Goal: Task Accomplishment & Management: Use online tool/utility

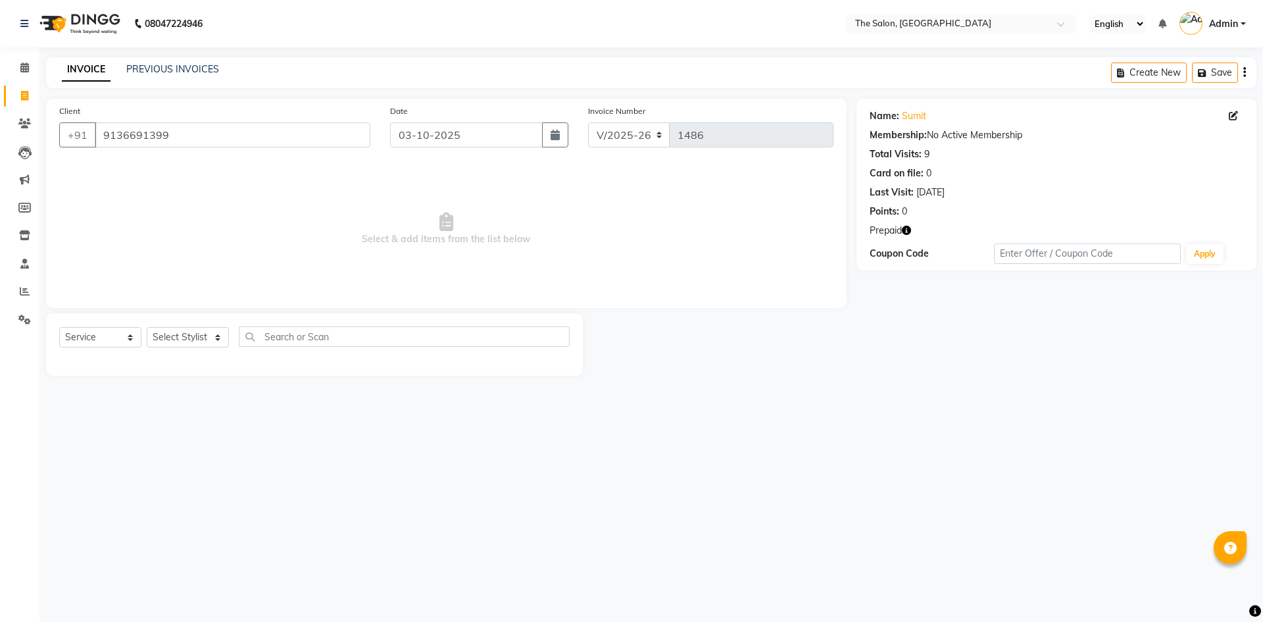
select select "4245"
select select "service"
click at [191, 135] on input "9136691399" at bounding box center [233, 134] width 276 height 25
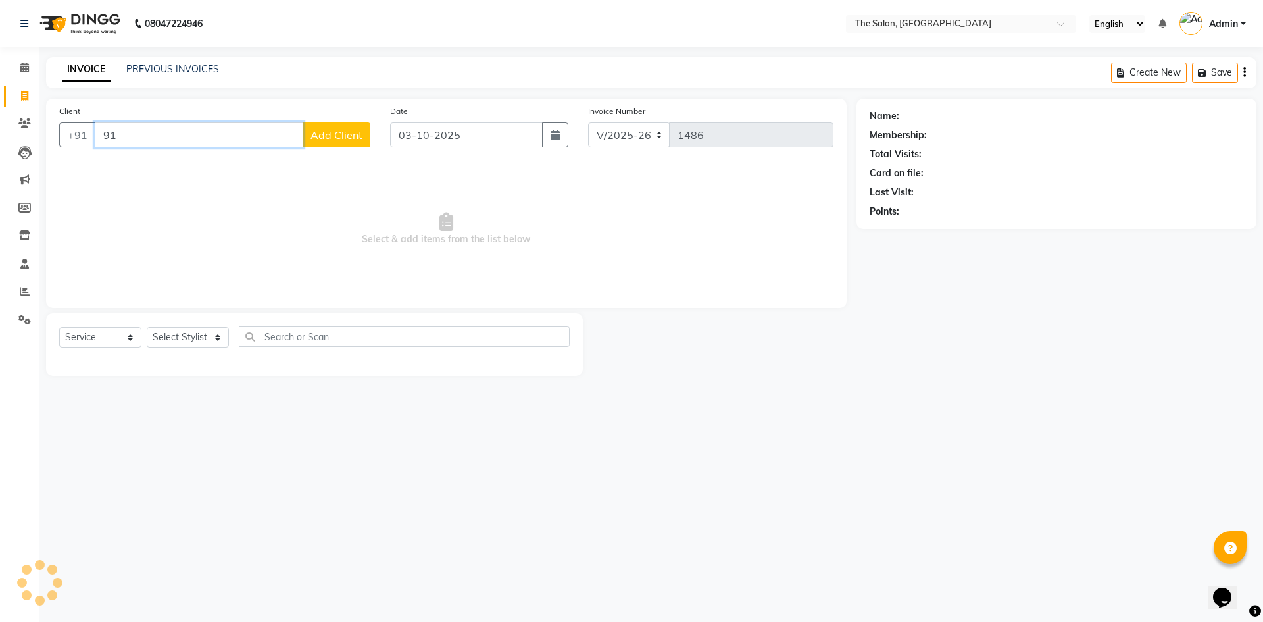
type input "9"
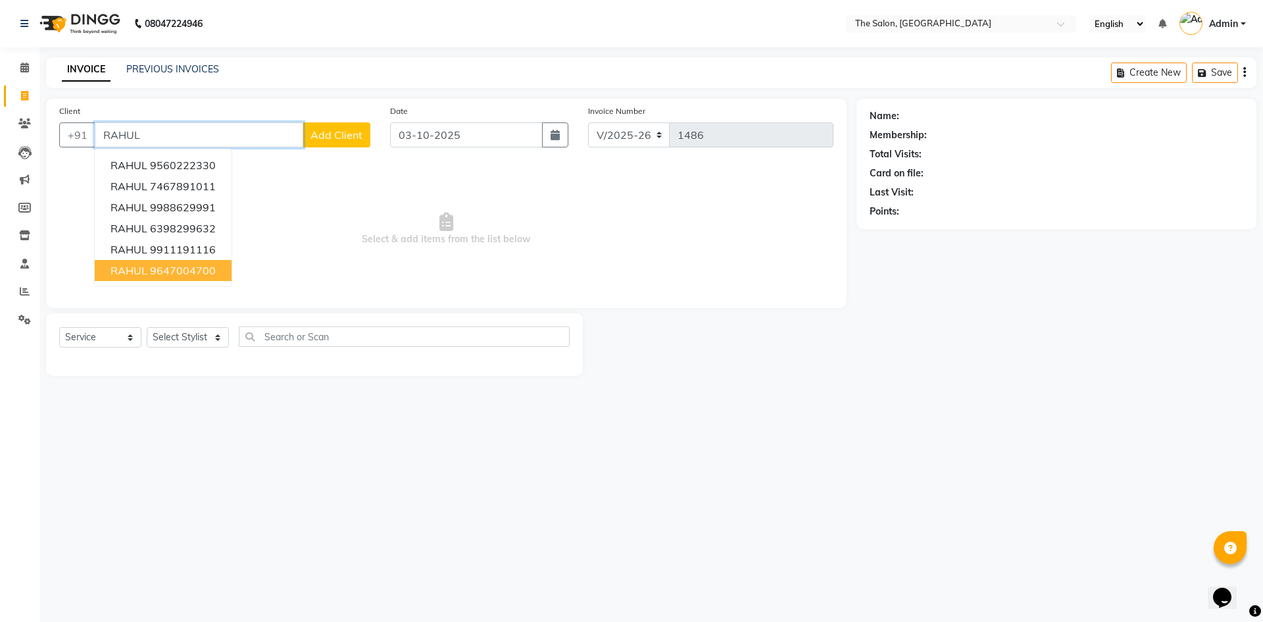
click at [198, 265] on ngb-highlight "9647004700" at bounding box center [183, 270] width 66 height 13
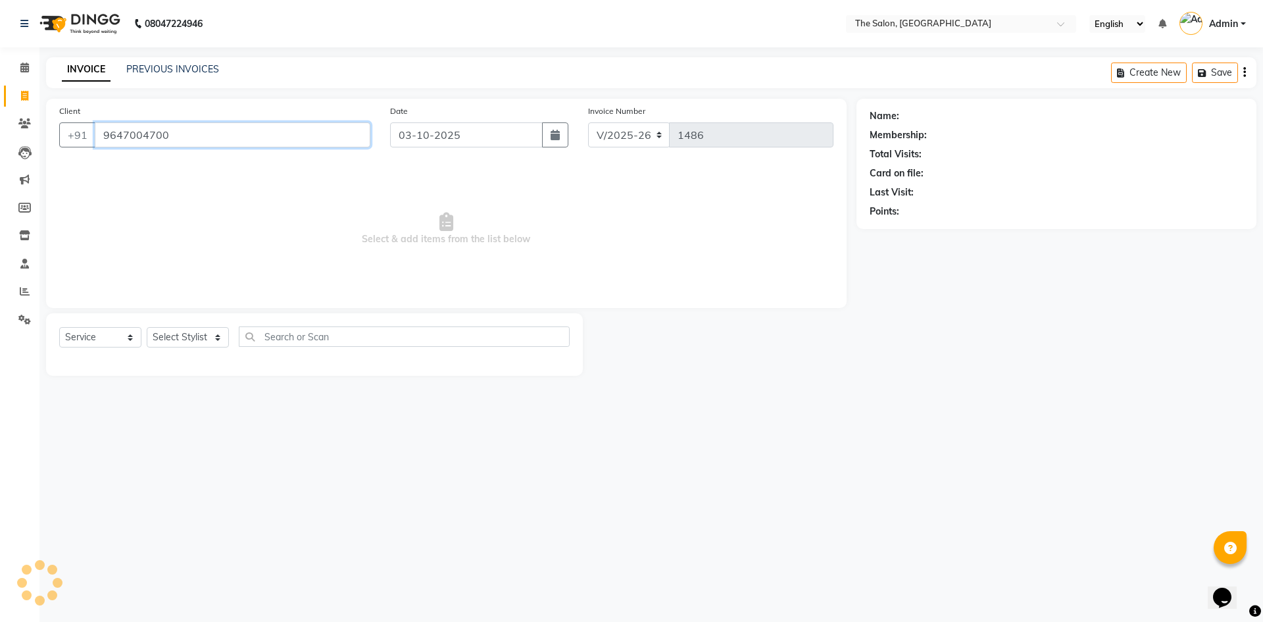
type input "9647004700"
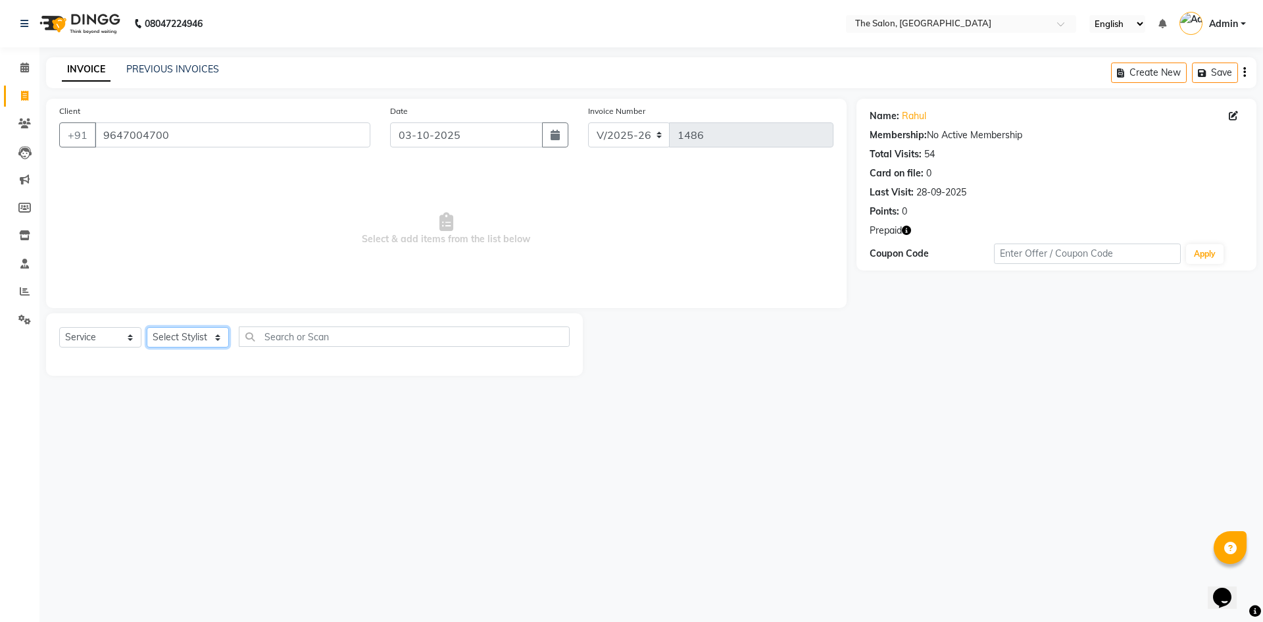
drag, startPoint x: 195, startPoint y: 341, endPoint x: 198, endPoint y: 328, distance: 12.8
click at [195, 343] on select "Select Stylist [PERSON_NAME] [PERSON_NAME] AKASH [PERSON_NAME] ARJUN [PERSON_NA…" at bounding box center [188, 337] width 82 height 20
select select "22745"
click at [147, 327] on select "Select Stylist [PERSON_NAME] [PERSON_NAME] AKASH [PERSON_NAME] ARJUN [PERSON_NA…" at bounding box center [188, 337] width 82 height 20
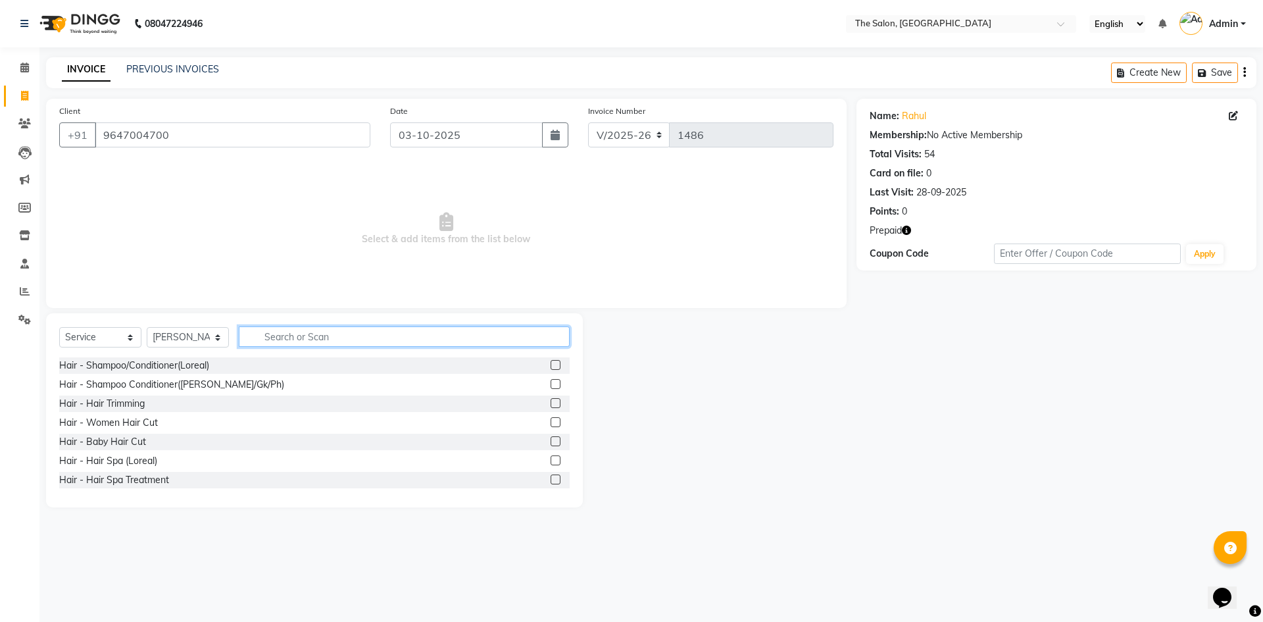
click at [299, 337] on input "text" at bounding box center [404, 336] width 331 height 20
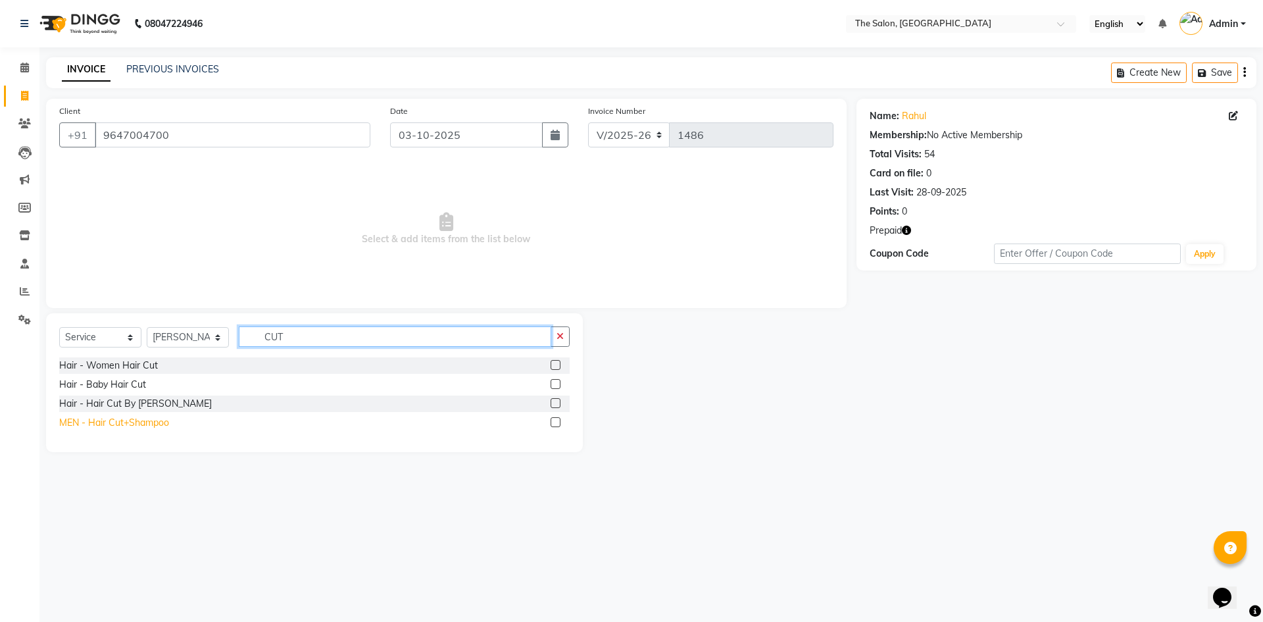
type input "CUT"
drag, startPoint x: 127, startPoint y: 425, endPoint x: 258, endPoint y: 386, distance: 136.6
click at [128, 424] on div "MEN - Hair Cut+Shampoo" at bounding box center [114, 423] width 110 height 14
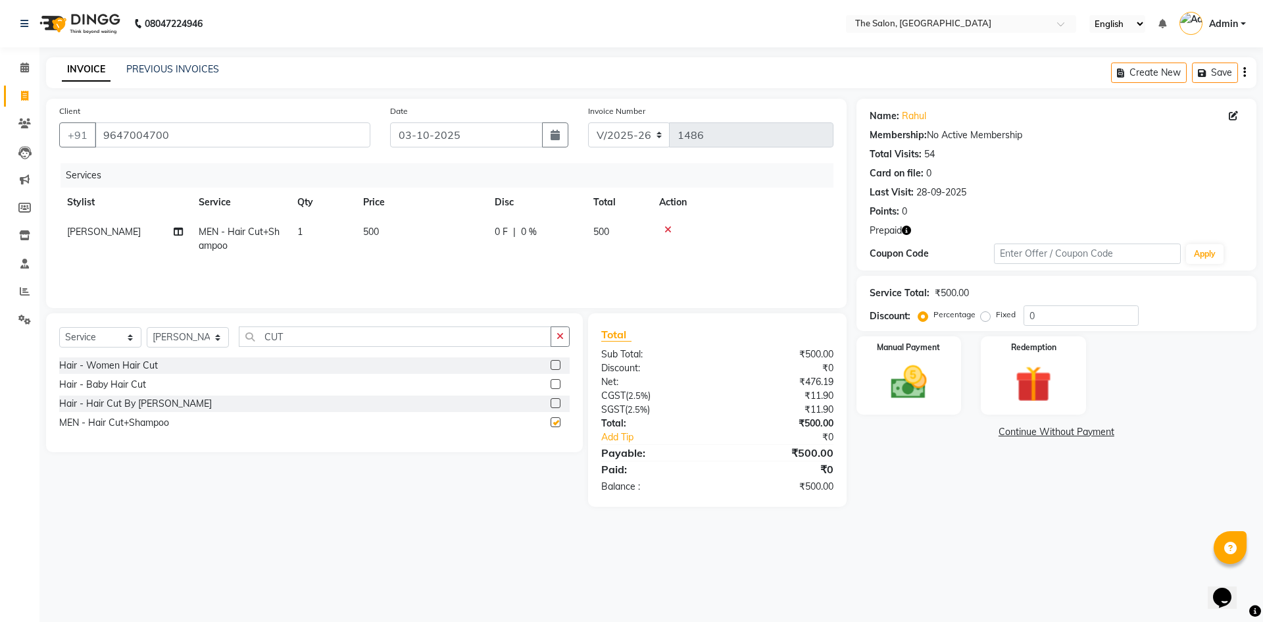
checkbox input "false"
click at [329, 339] on input "CUT" at bounding box center [395, 336] width 313 height 20
type input "C"
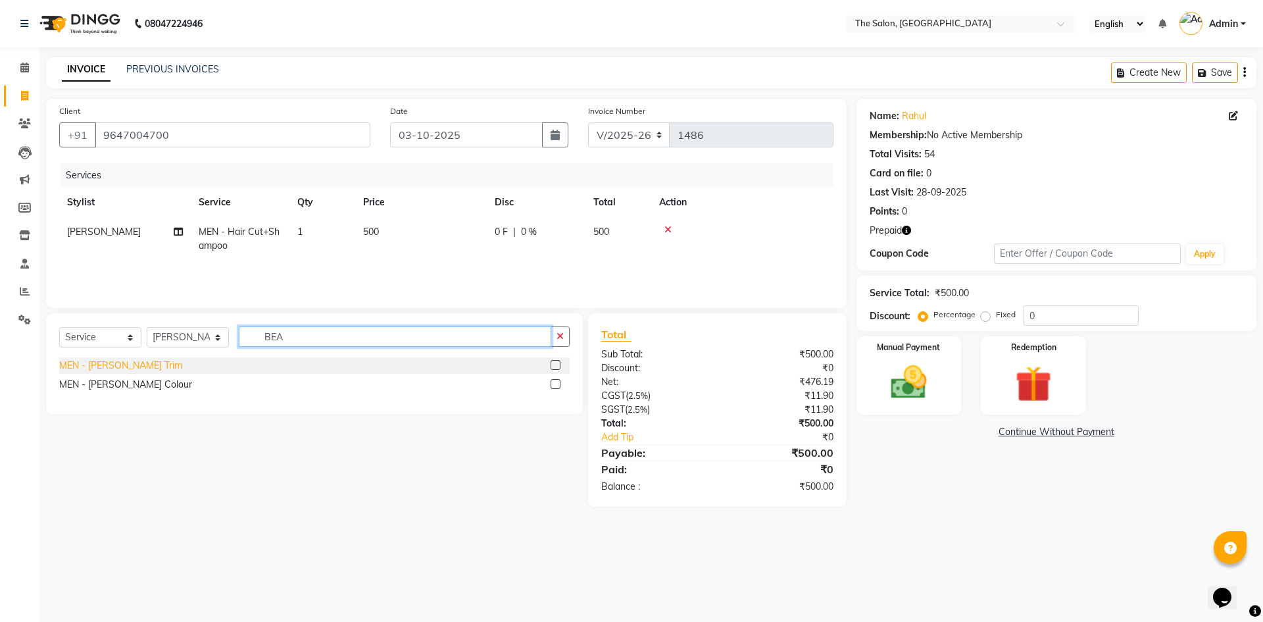
type input "BEA"
click at [120, 362] on div "MEN - [PERSON_NAME] Trim" at bounding box center [120, 366] width 123 height 14
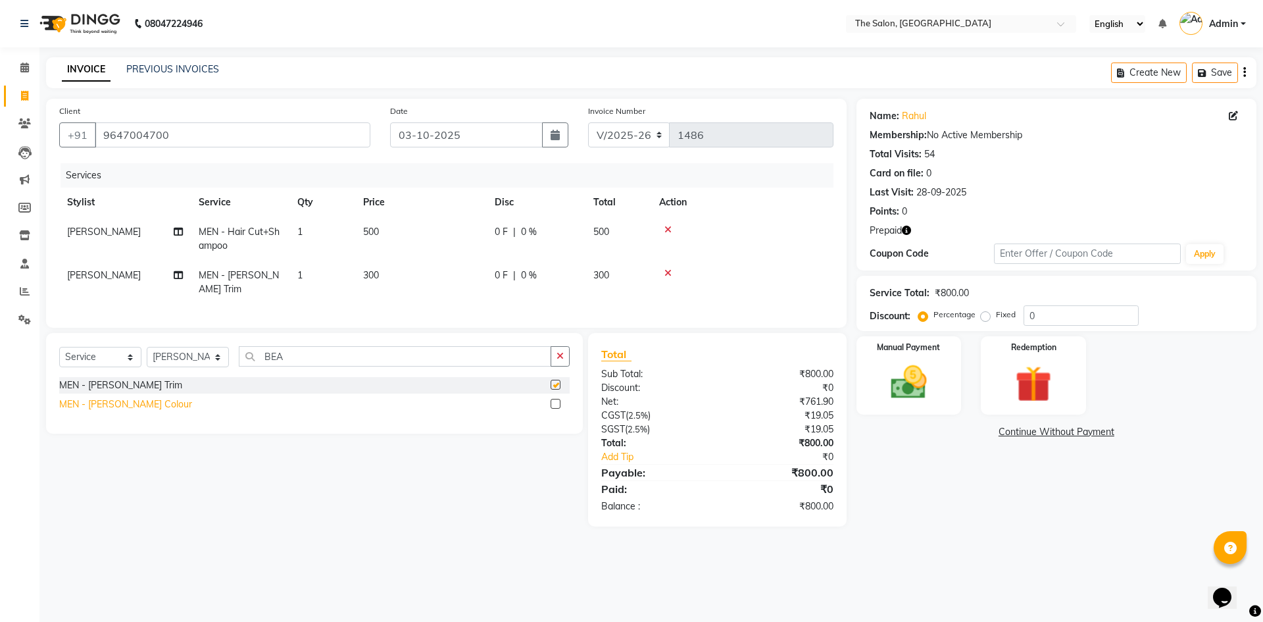
checkbox input "false"
click at [120, 397] on div "MEN - [PERSON_NAME] Colour" at bounding box center [125, 404] width 133 height 14
checkbox input "false"
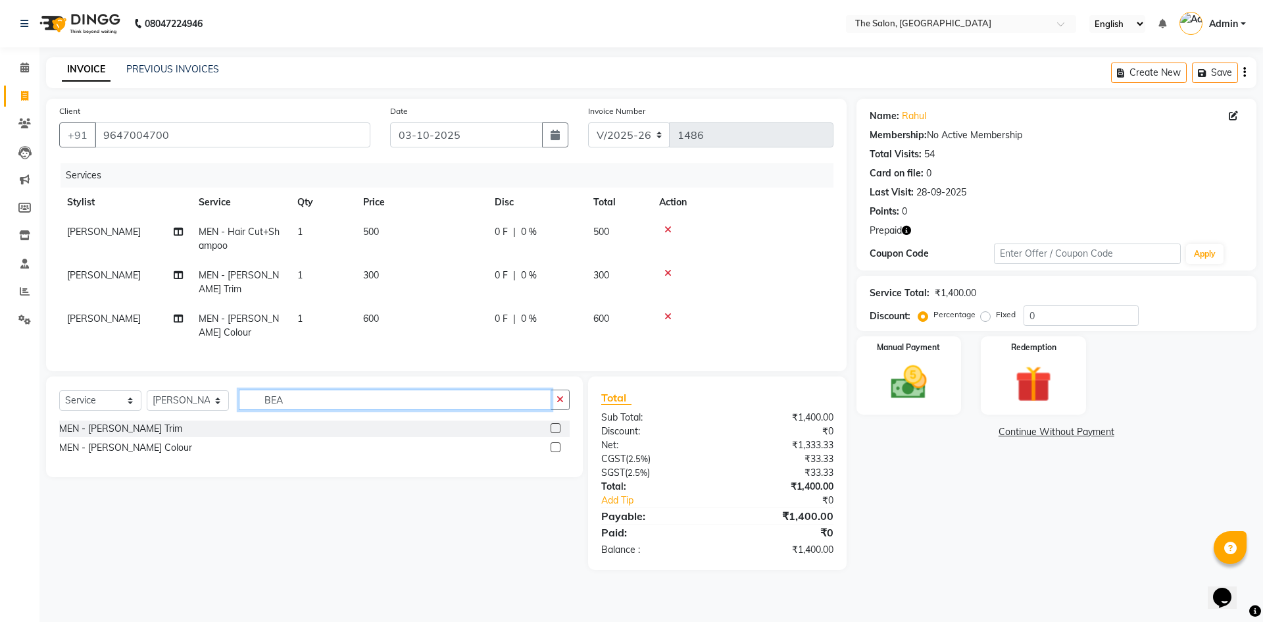
click at [309, 399] on input "BEA" at bounding box center [395, 400] width 313 height 20
type input "B"
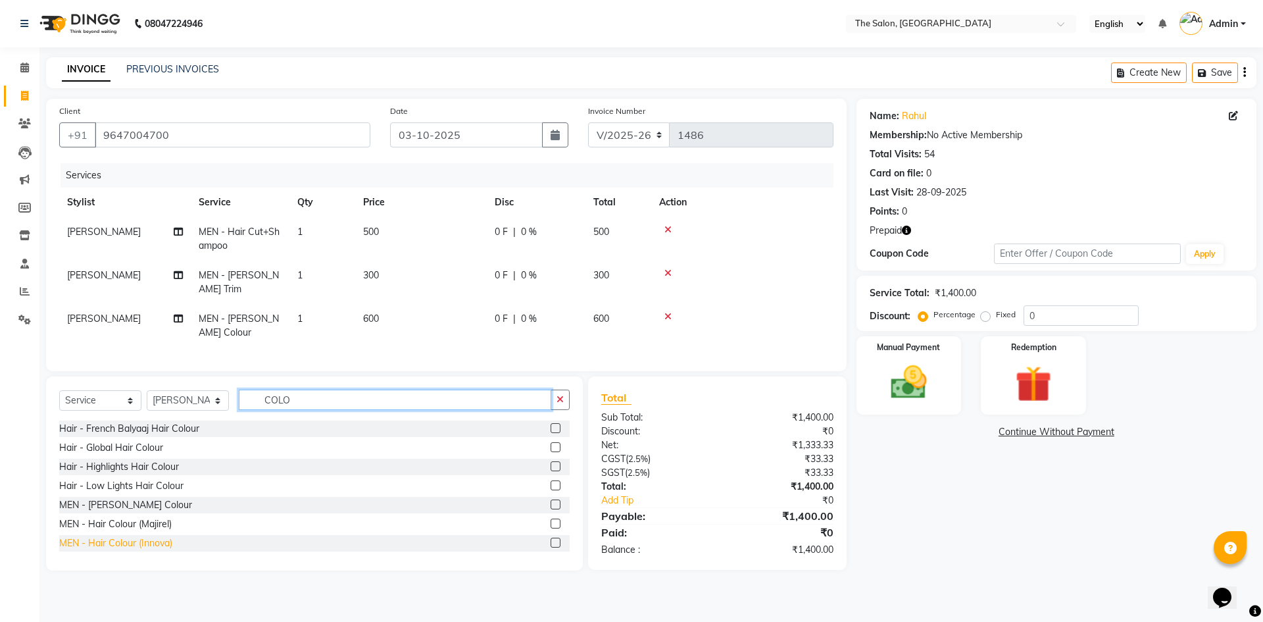
type input "COLO"
click at [158, 536] on div "MEN - Hair Colour (Innova)" at bounding box center [115, 543] width 113 height 14
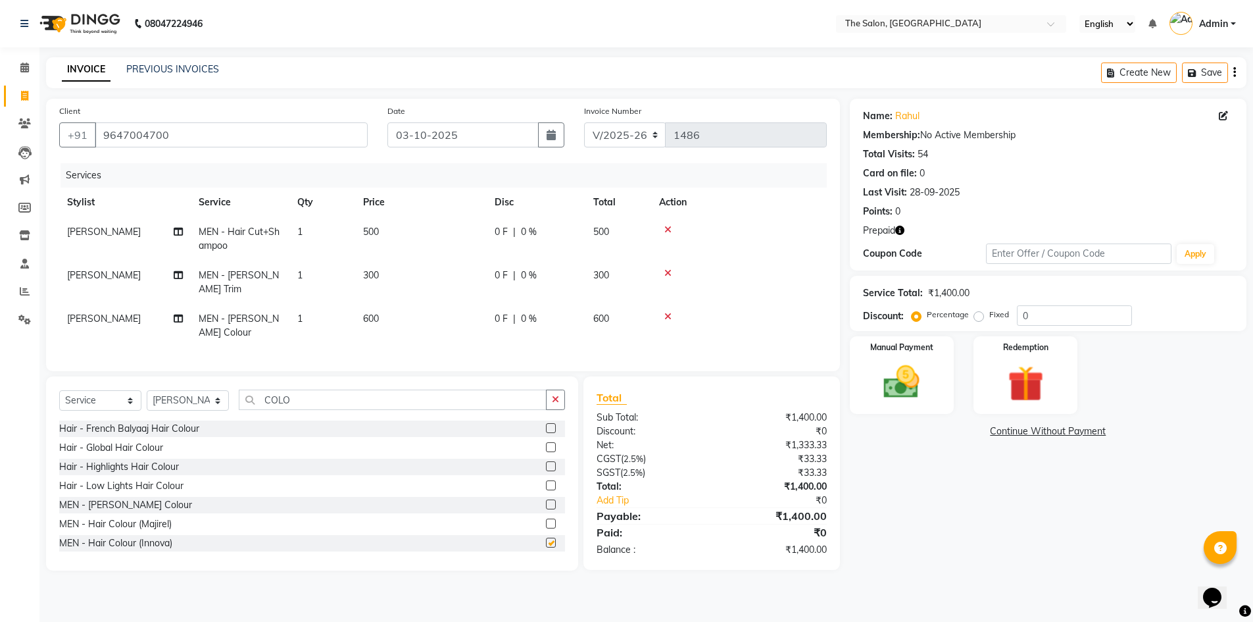
checkbox input "false"
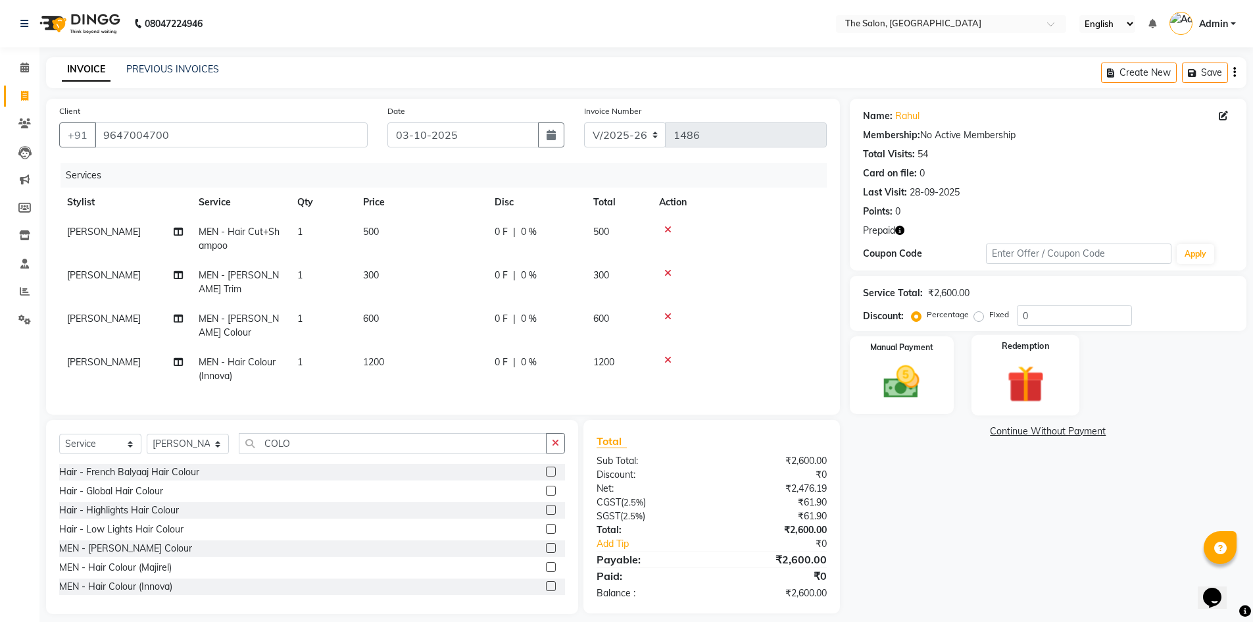
click at [1024, 378] on img at bounding box center [1026, 384] width 61 height 47
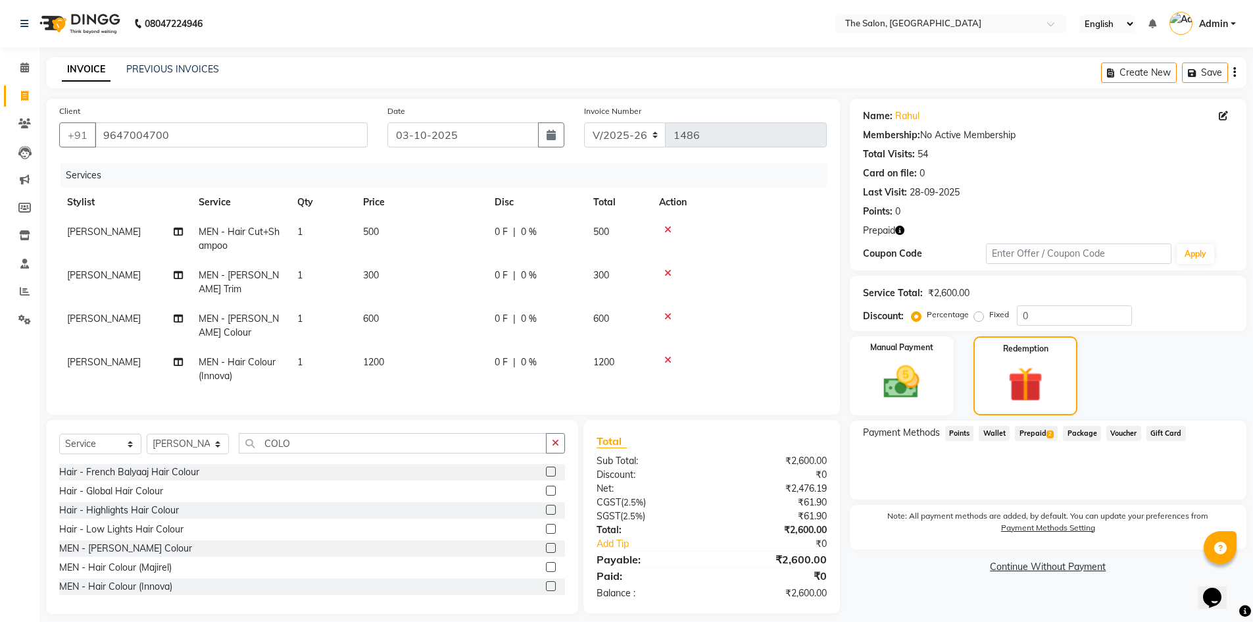
click at [1038, 426] on span "Prepaid 2" at bounding box center [1036, 433] width 43 height 15
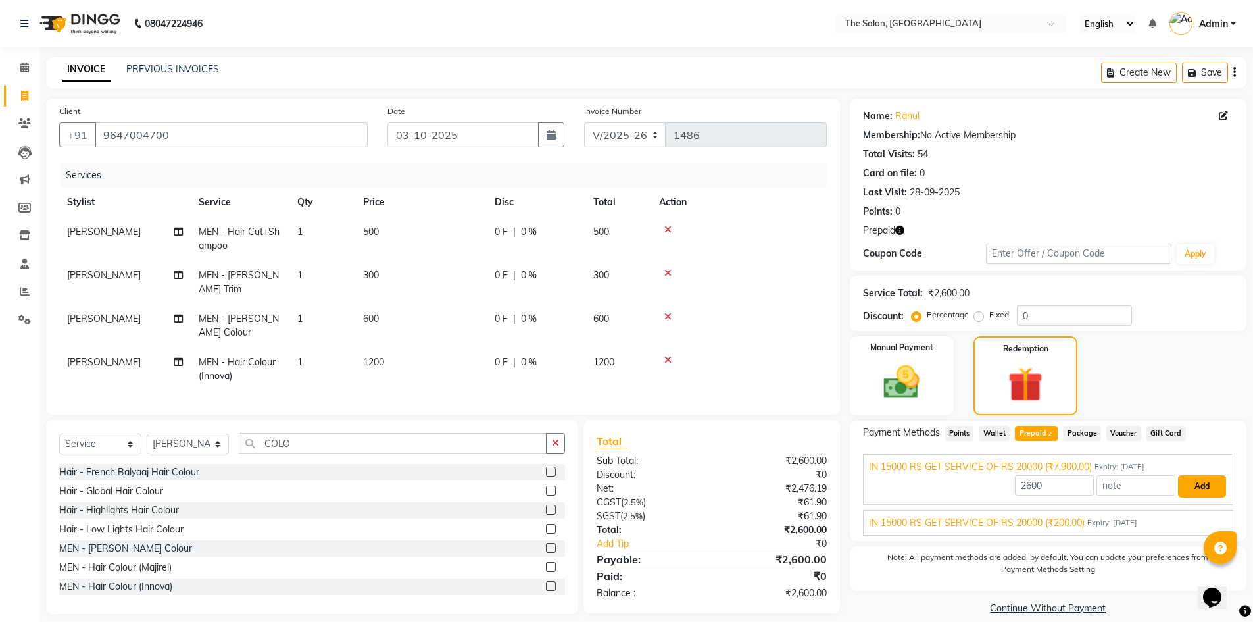
click at [1212, 491] on button "Add" at bounding box center [1202, 486] width 48 height 22
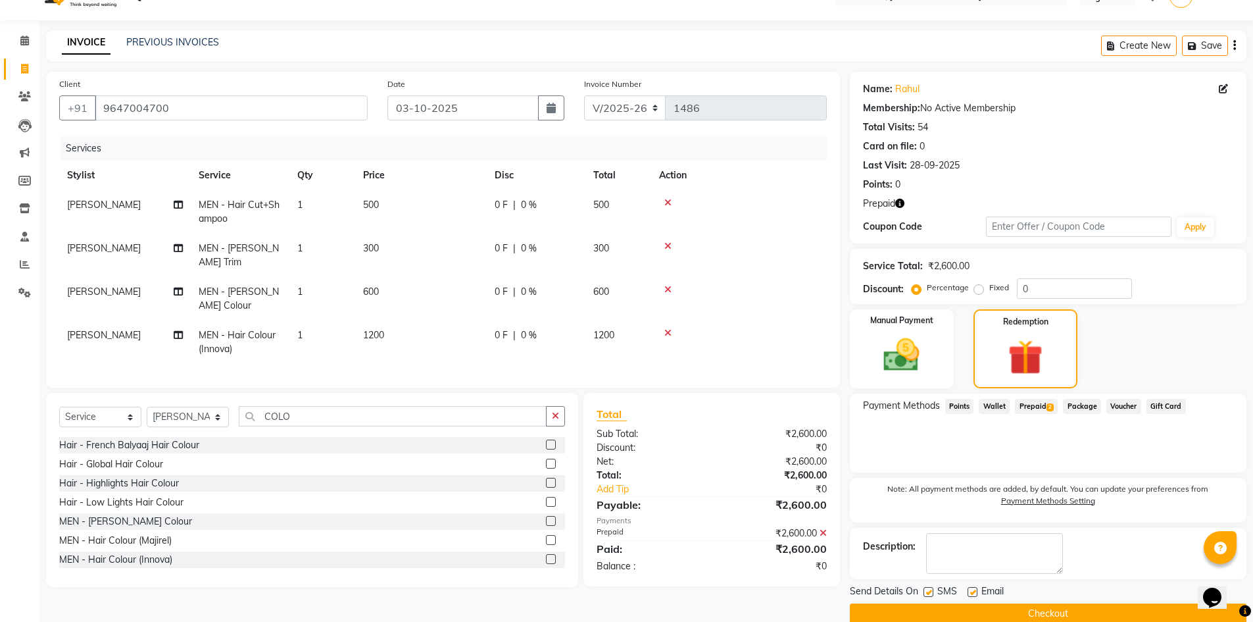
scroll to position [49, 0]
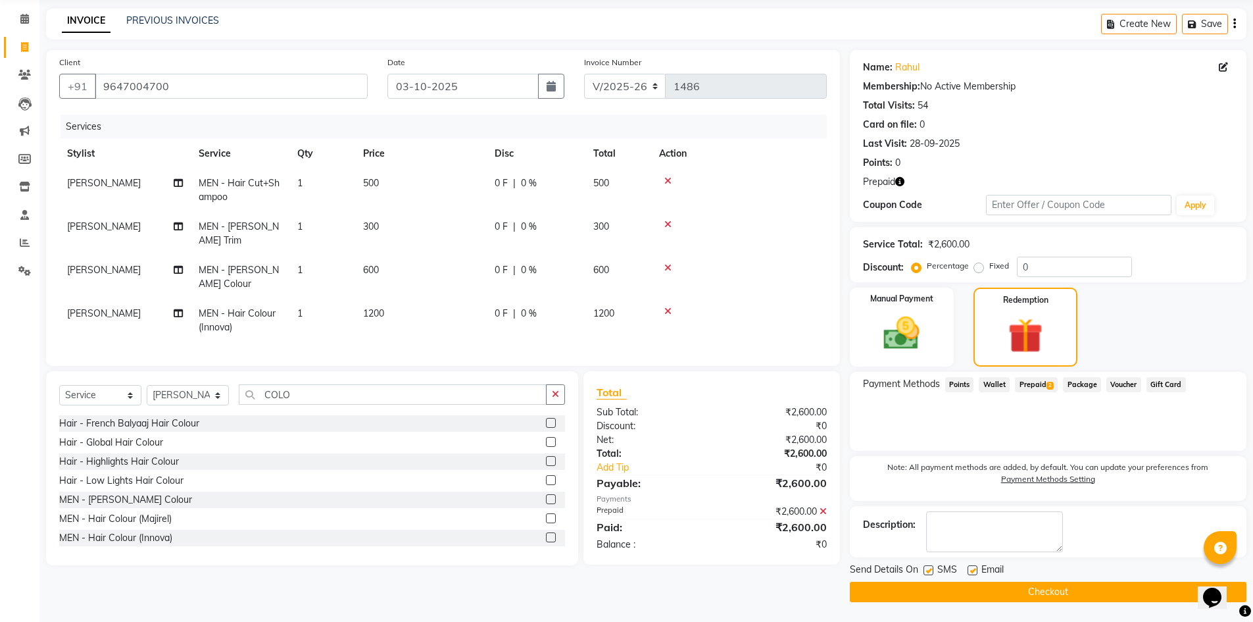
click at [1086, 594] on button "Checkout" at bounding box center [1048, 592] width 397 height 20
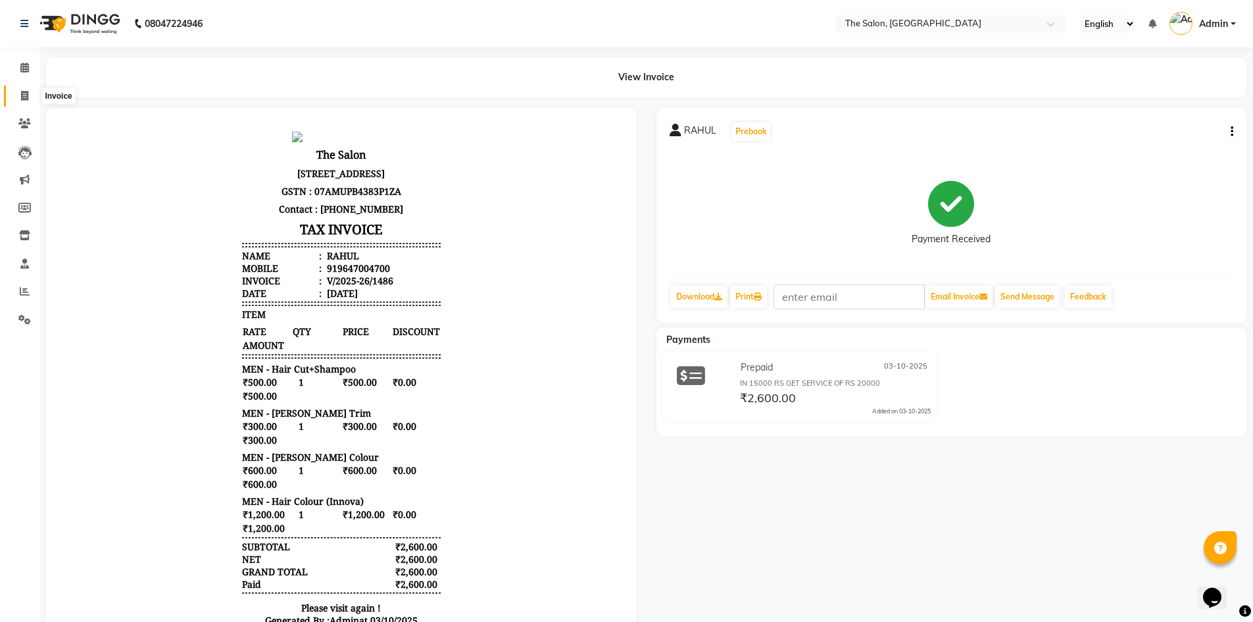
click at [28, 93] on icon at bounding box center [24, 96] width 7 height 10
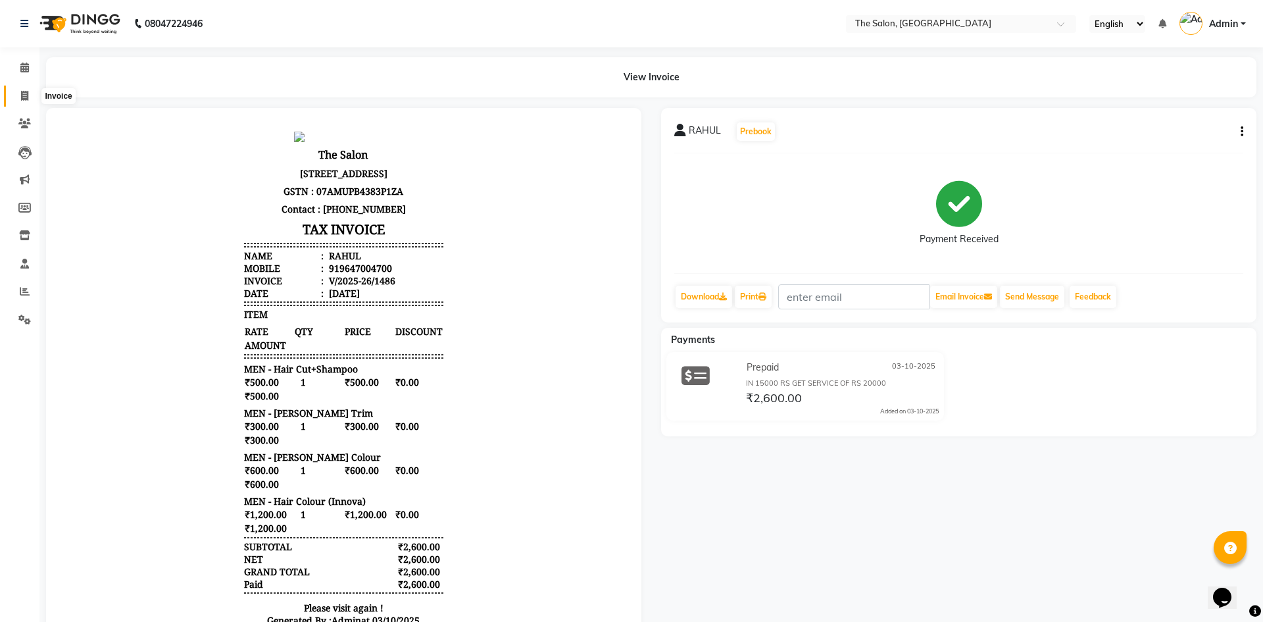
select select "4245"
select select "service"
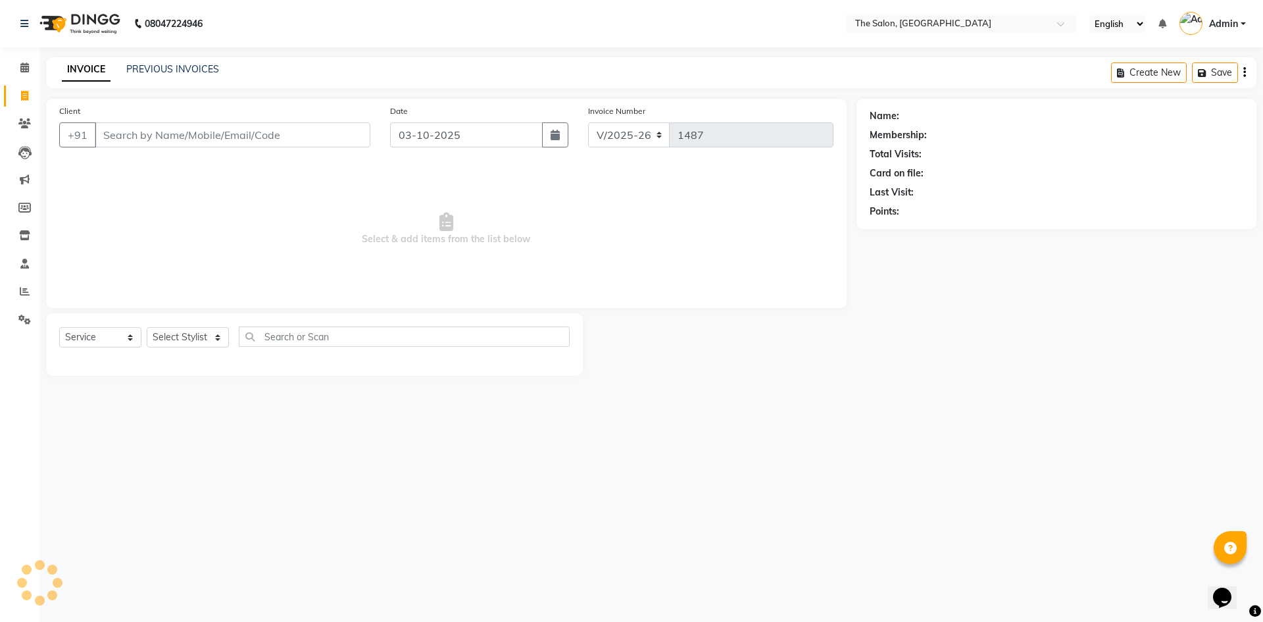
click at [211, 128] on input "Client" at bounding box center [233, 134] width 276 height 25
click at [232, 133] on input "9999092578" at bounding box center [199, 134] width 209 height 25
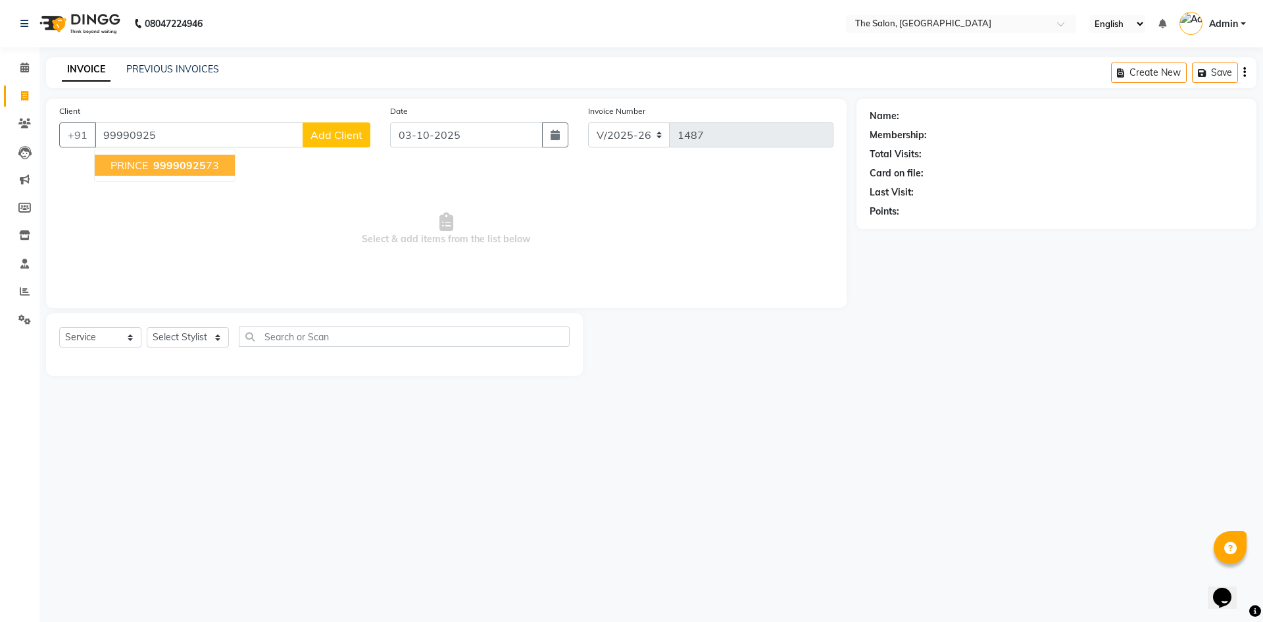
click at [182, 159] on span "99990925" at bounding box center [179, 165] width 53 height 13
type input "9999092573"
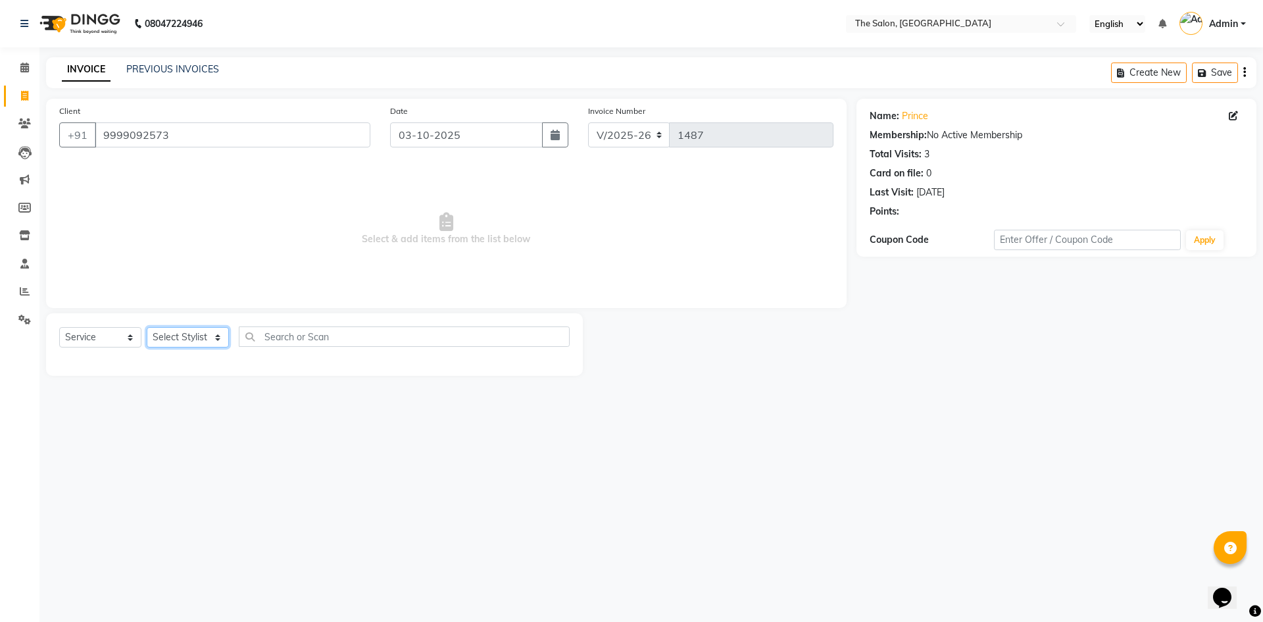
click at [205, 328] on select "Select Stylist [PERSON_NAME] [PERSON_NAME] AKASH [PERSON_NAME] ARJUN [PERSON_NA…" at bounding box center [188, 337] width 82 height 20
select select "22746"
click at [147, 327] on select "Select Stylist [PERSON_NAME] [PERSON_NAME] AKASH [PERSON_NAME] ARJUN [PERSON_NA…" at bounding box center [188, 337] width 82 height 20
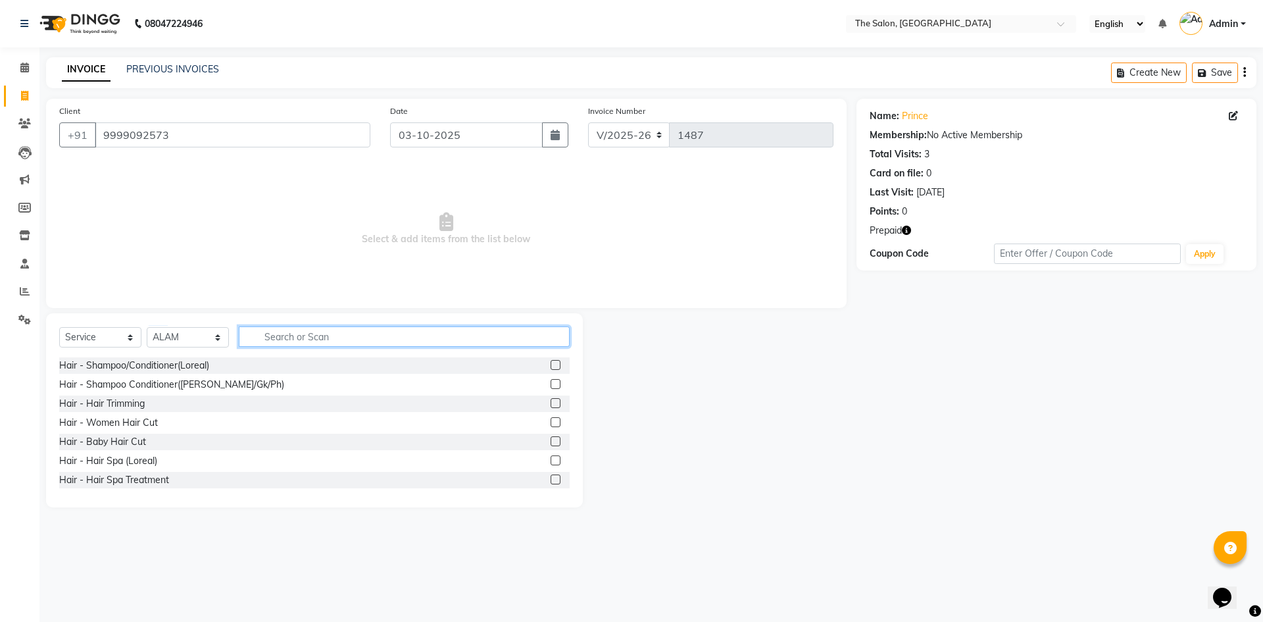
click at [319, 331] on input "text" at bounding box center [404, 336] width 331 height 20
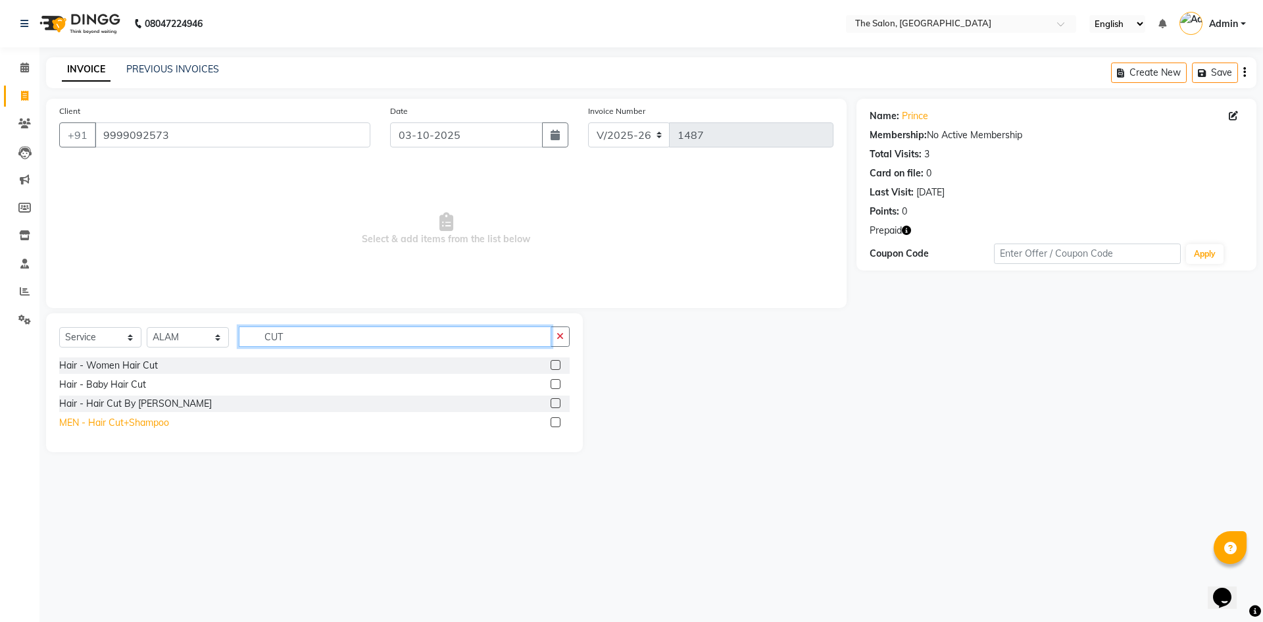
type input "CUT"
click at [154, 423] on div "MEN - Hair Cut+Shampoo" at bounding box center [114, 423] width 110 height 14
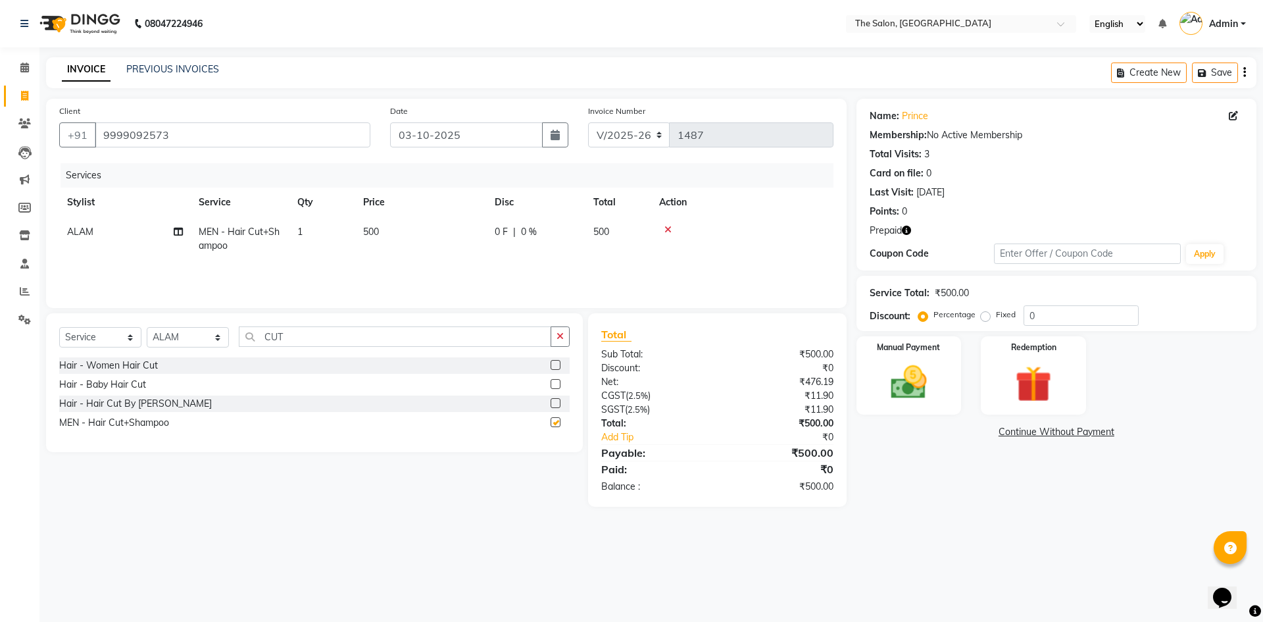
checkbox input "false"
click at [310, 337] on input "CUT" at bounding box center [395, 336] width 313 height 20
type input "C"
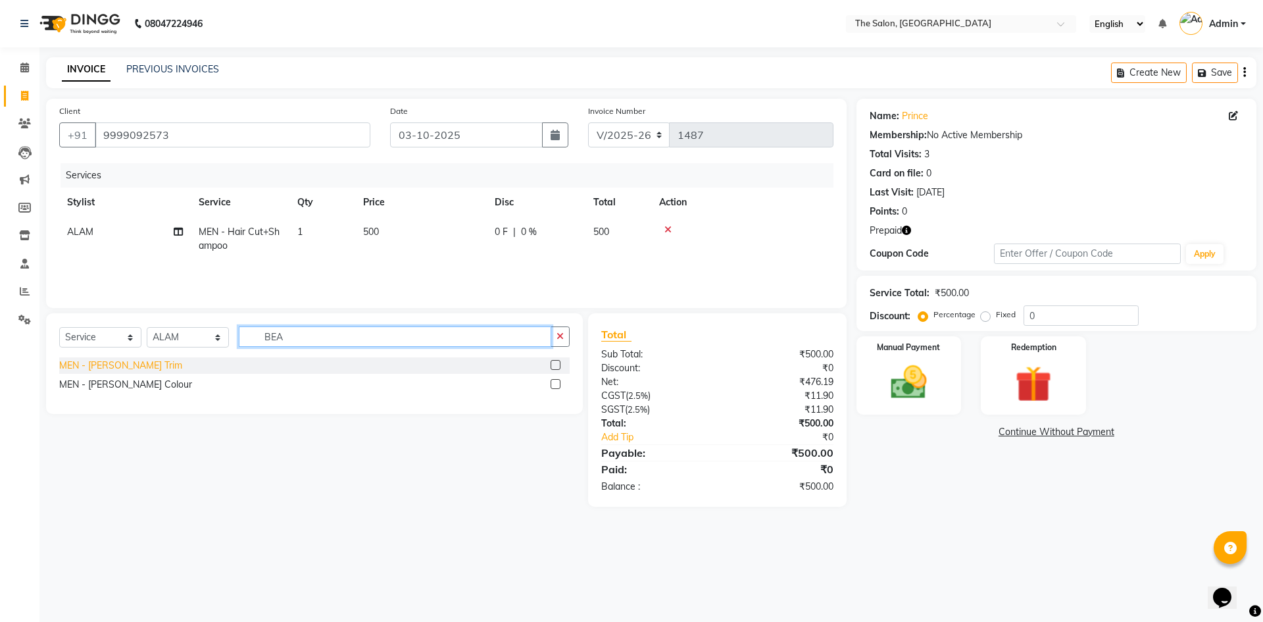
type input "BEA"
drag, startPoint x: 74, startPoint y: 368, endPoint x: 97, endPoint y: 363, distance: 23.0
click at [75, 367] on div "MEN - [PERSON_NAME] Trim" at bounding box center [120, 366] width 123 height 14
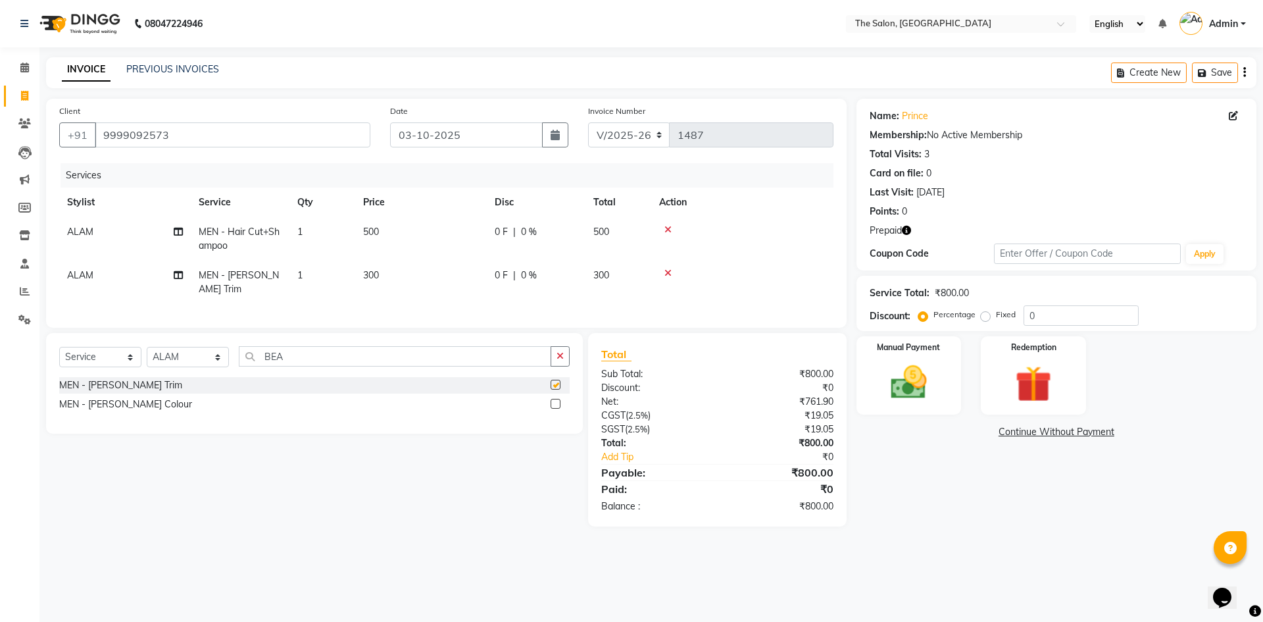
checkbox input "false"
click at [322, 355] on input "BEA" at bounding box center [395, 356] width 313 height 20
type input "B"
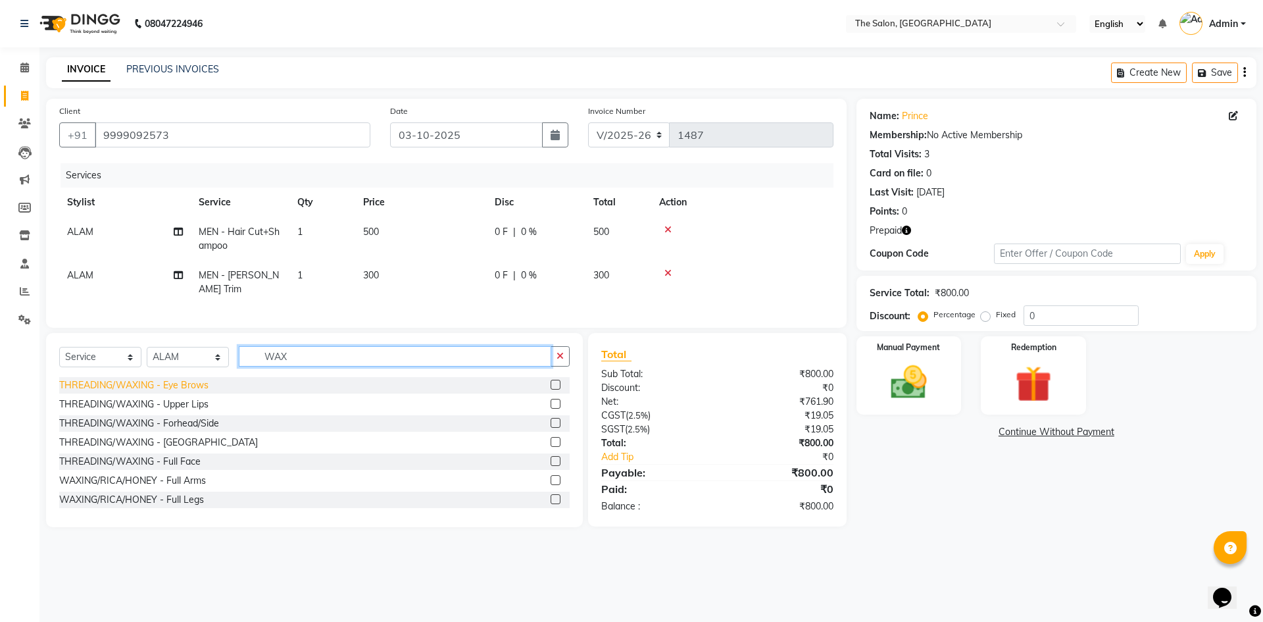
type input "WAX"
click at [169, 378] on div "THREADING/WAXING - Eye Brows" at bounding box center [133, 385] width 149 height 14
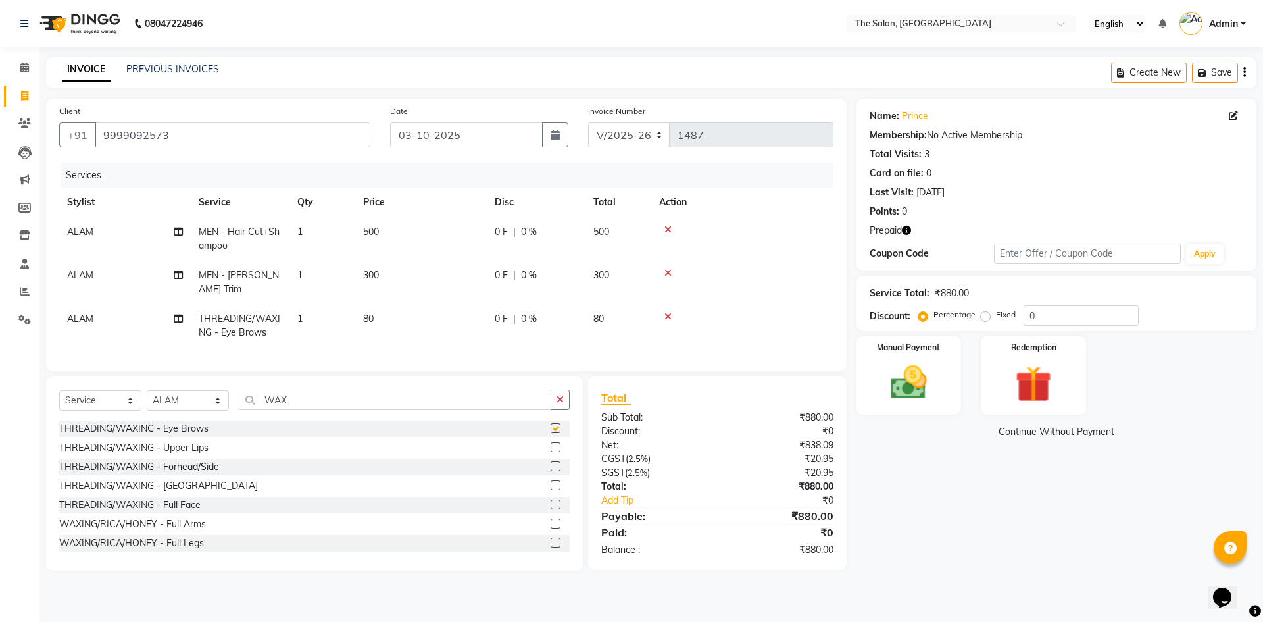
checkbox input "false"
click at [411, 319] on td "80" at bounding box center [421, 325] width 132 height 43
select select "22746"
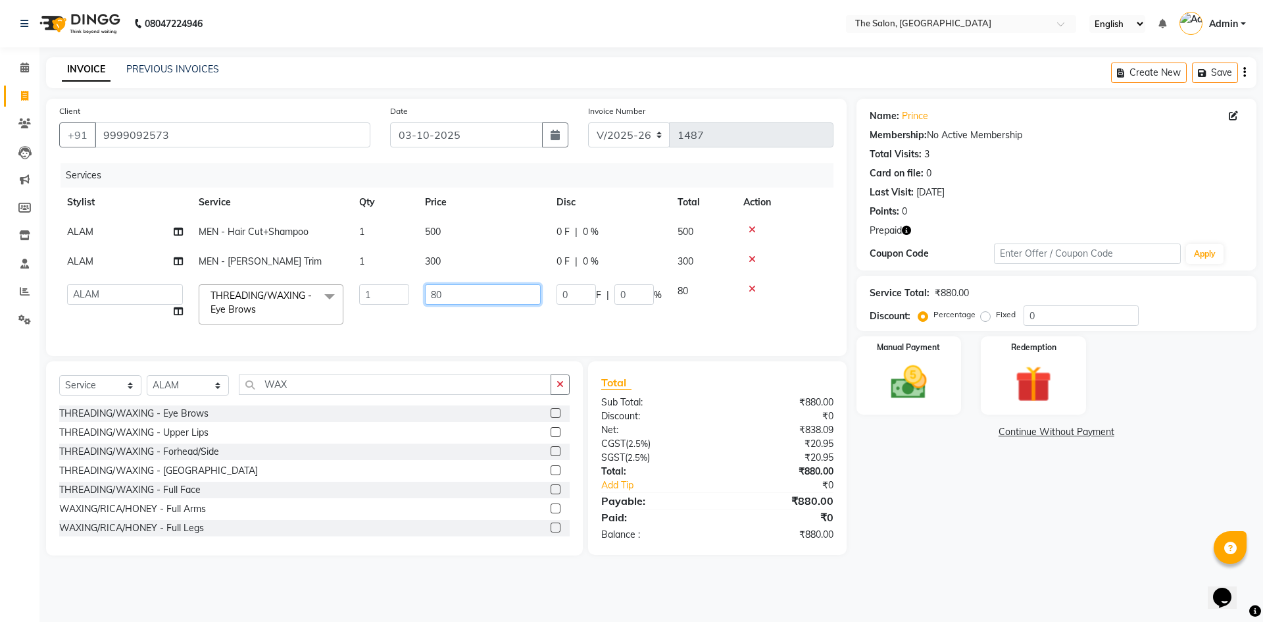
click at [457, 296] on input "80" at bounding box center [483, 294] width 116 height 20
type input "8"
type input "100"
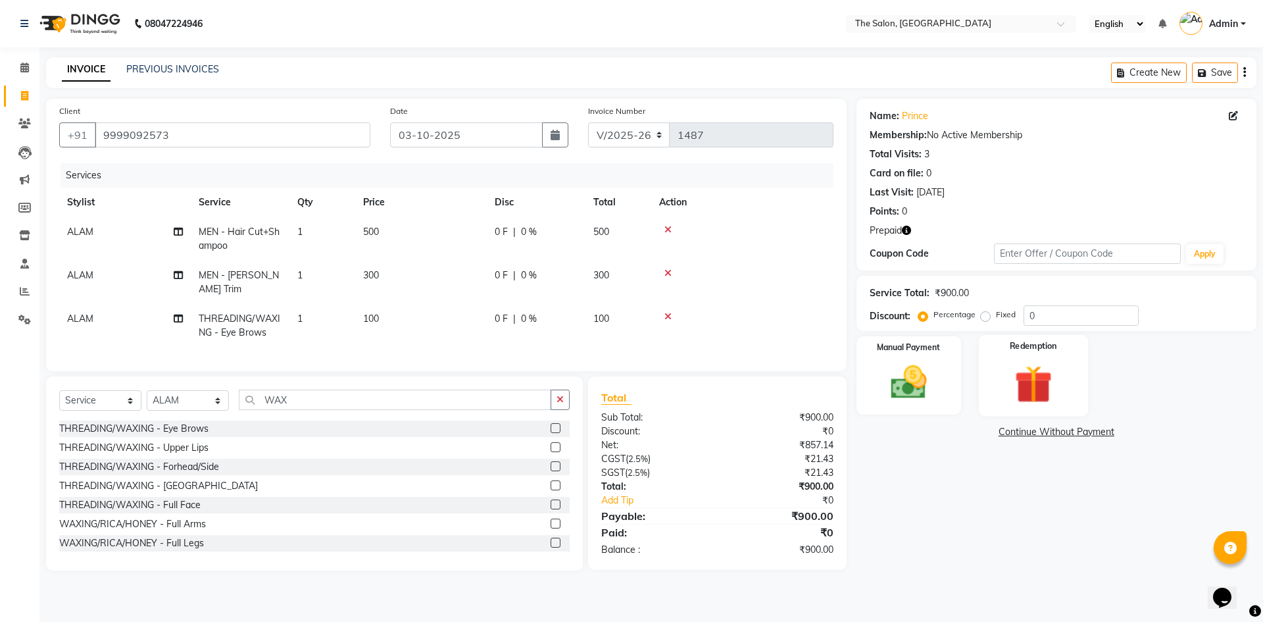
click at [1062, 399] on img at bounding box center [1033, 384] width 61 height 47
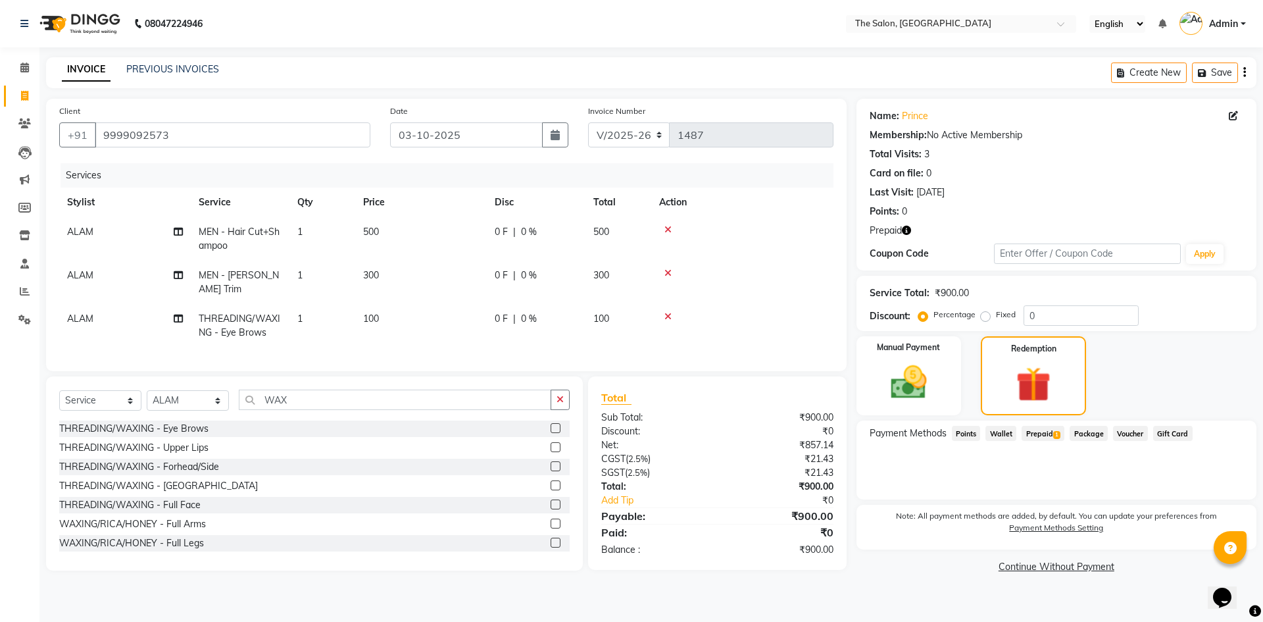
drag, startPoint x: 1048, startPoint y: 434, endPoint x: 1064, endPoint y: 443, distance: 18.3
click at [1048, 436] on span "Prepaid 1" at bounding box center [1043, 433] width 43 height 15
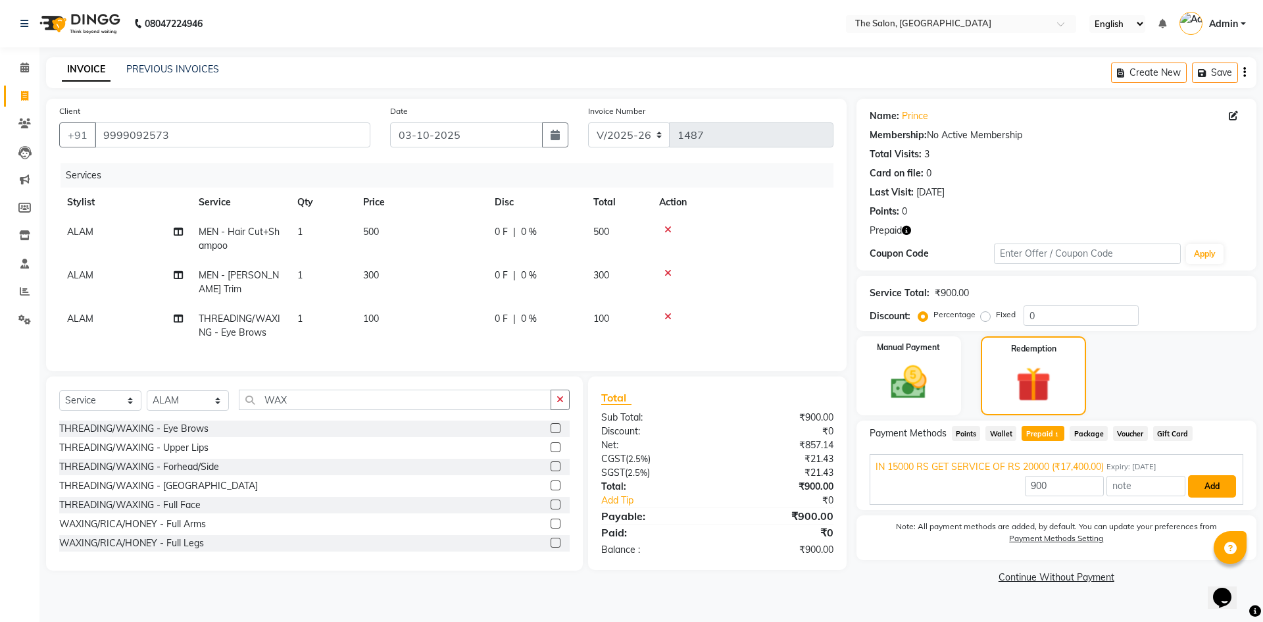
click at [1213, 489] on button "Add" at bounding box center [1212, 486] width 48 height 22
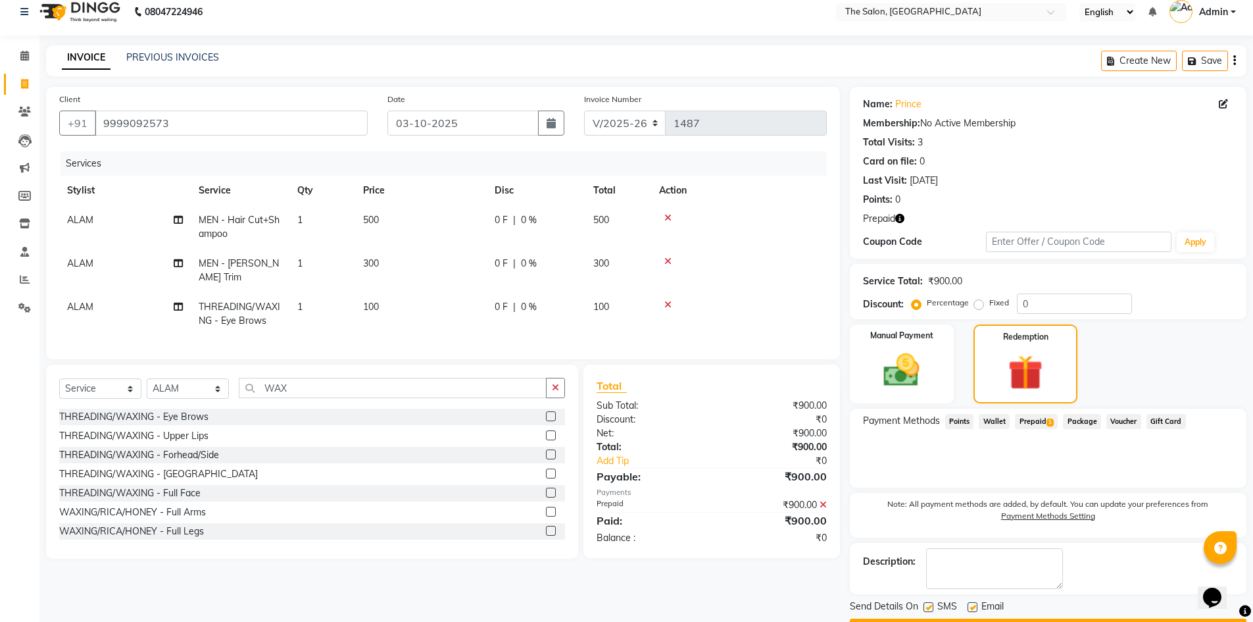
scroll to position [49, 0]
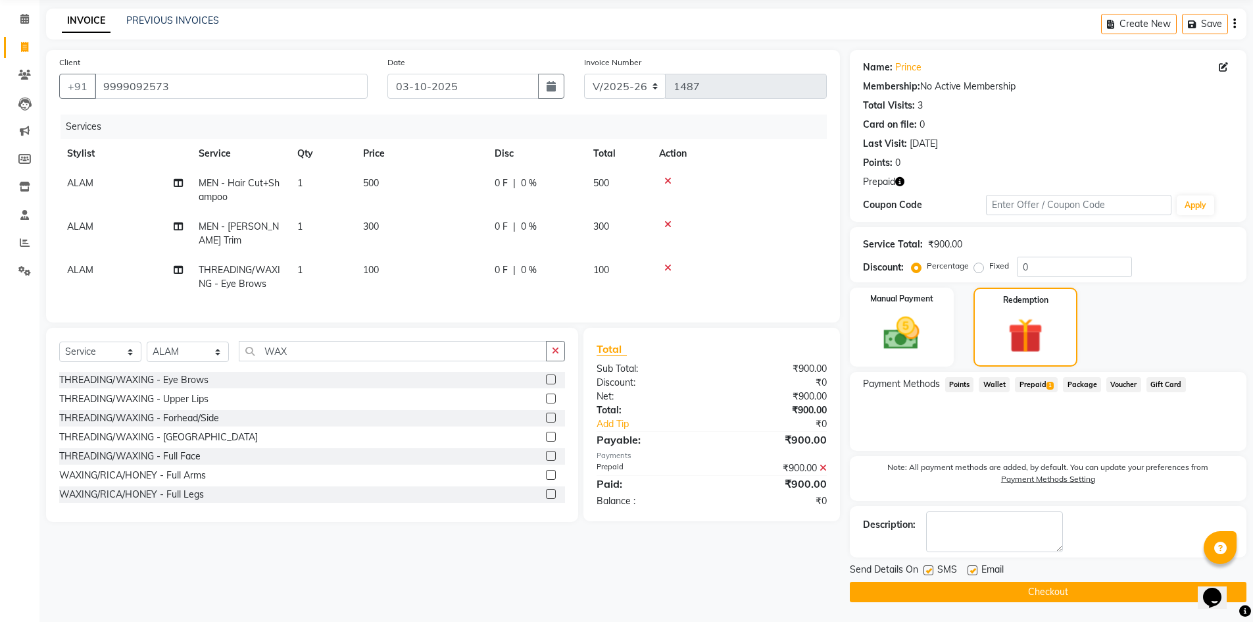
click at [1053, 594] on button "Checkout" at bounding box center [1048, 592] width 397 height 20
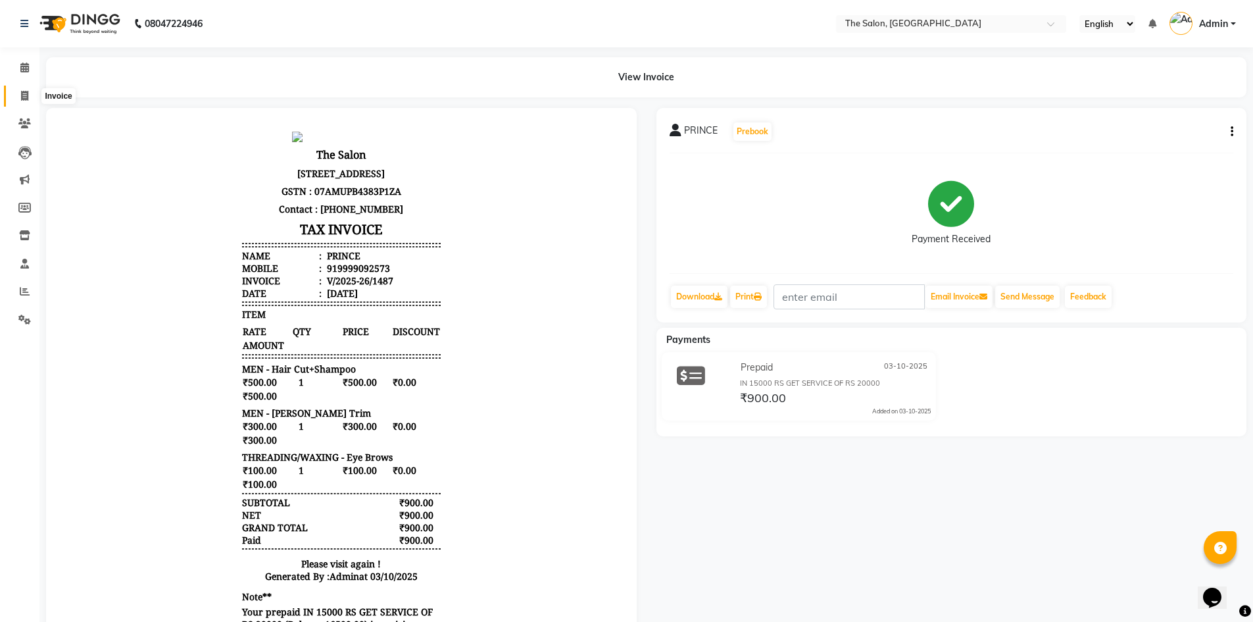
click at [24, 100] on icon at bounding box center [24, 96] width 7 height 10
select select "service"
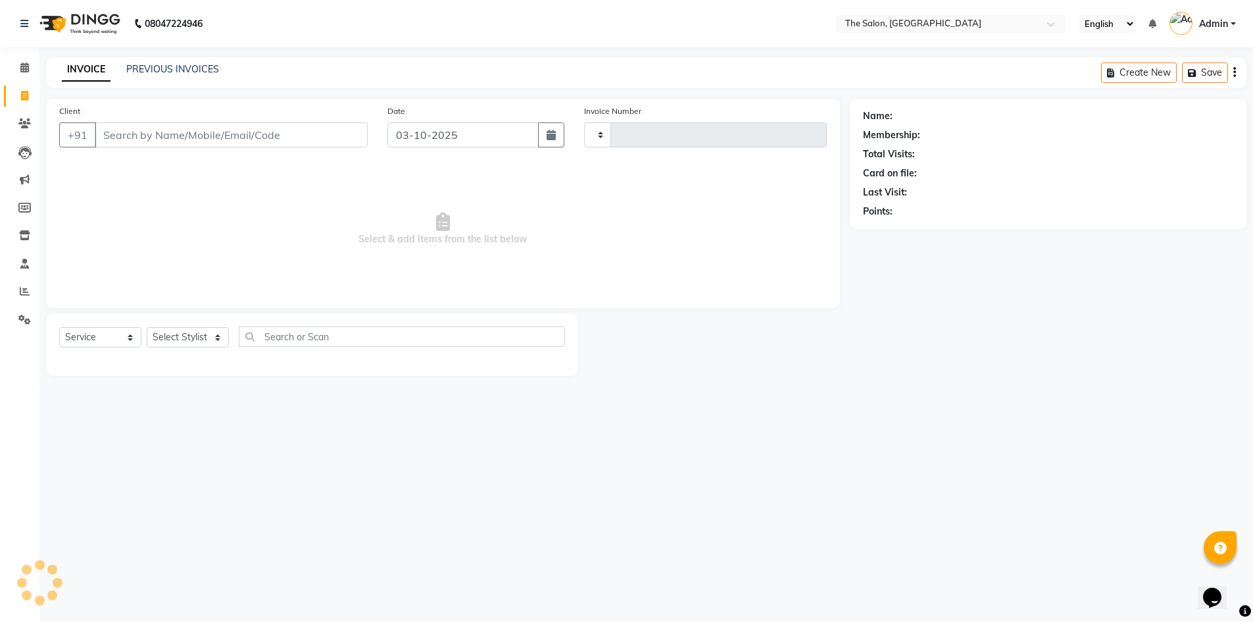
click at [197, 136] on input "Client" at bounding box center [231, 134] width 273 height 25
type input "1488"
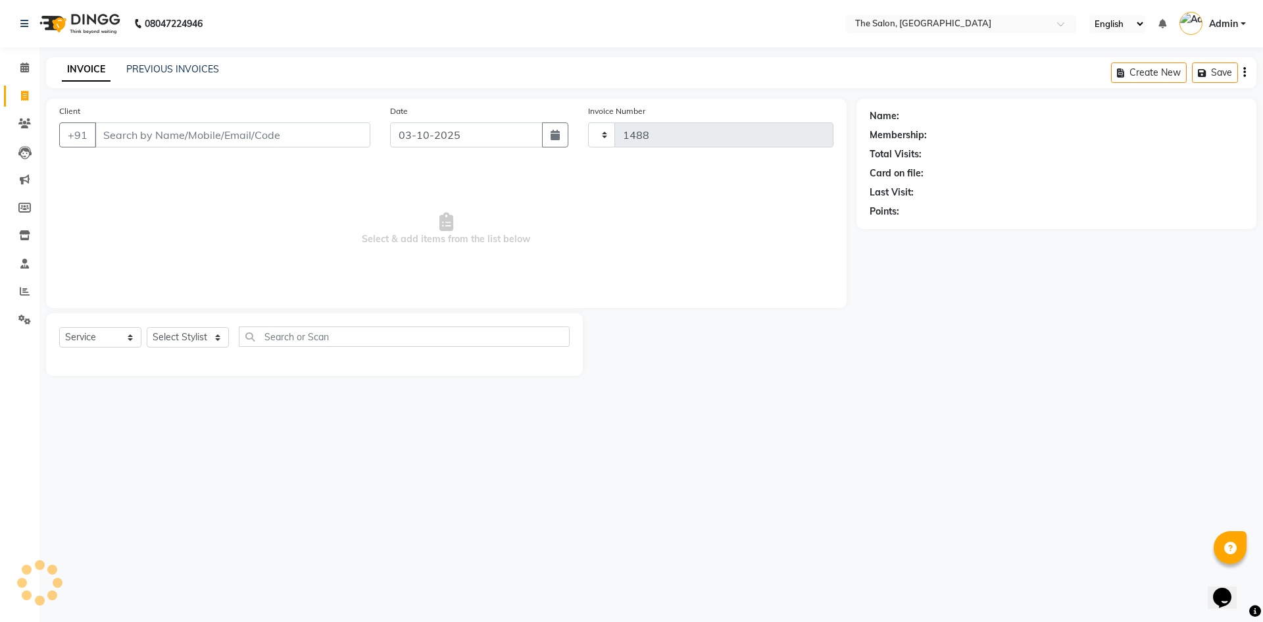
select select "4245"
type input "9555555195"
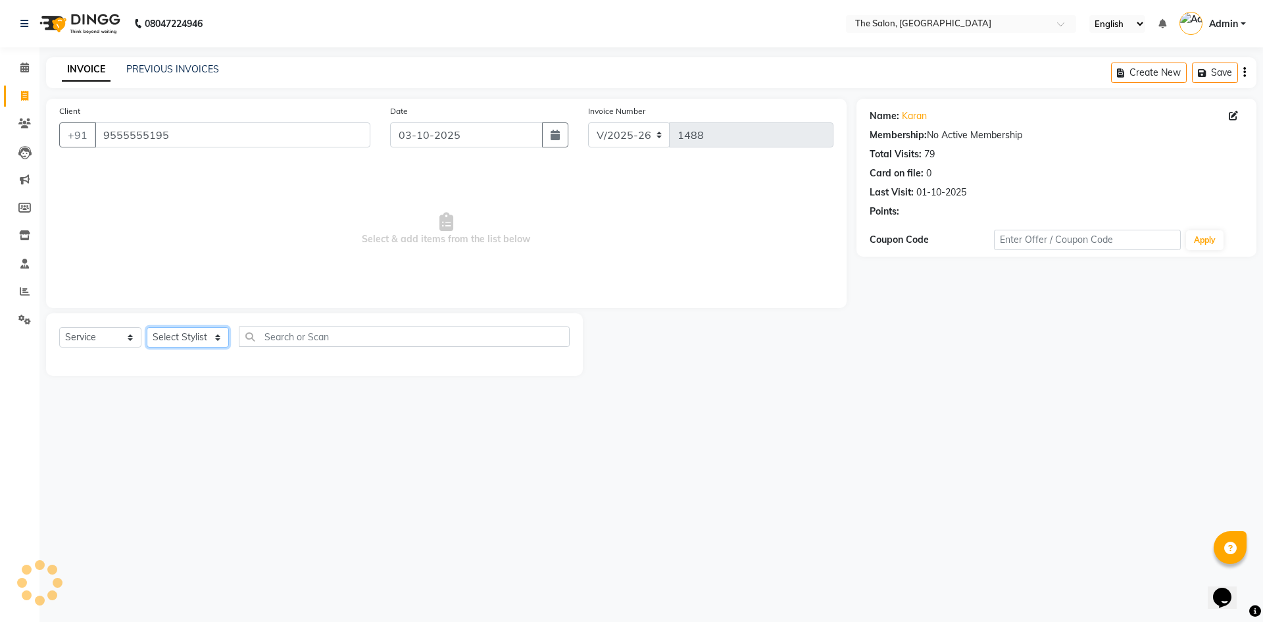
click at [209, 338] on select "Select Stylist [PERSON_NAME] [PERSON_NAME] AKASH [PERSON_NAME] ARJUN [PERSON_NA…" at bounding box center [188, 337] width 82 height 20
click at [213, 335] on select "Select Stylist [PERSON_NAME] [PERSON_NAME] AKASH [PERSON_NAME] ARJUN [PERSON_NA…" at bounding box center [188, 337] width 82 height 20
select select "22745"
click at [147, 327] on select "Select Stylist [PERSON_NAME] [PERSON_NAME] AKASH [PERSON_NAME] ARJUN [PERSON_NA…" at bounding box center [188, 337] width 82 height 20
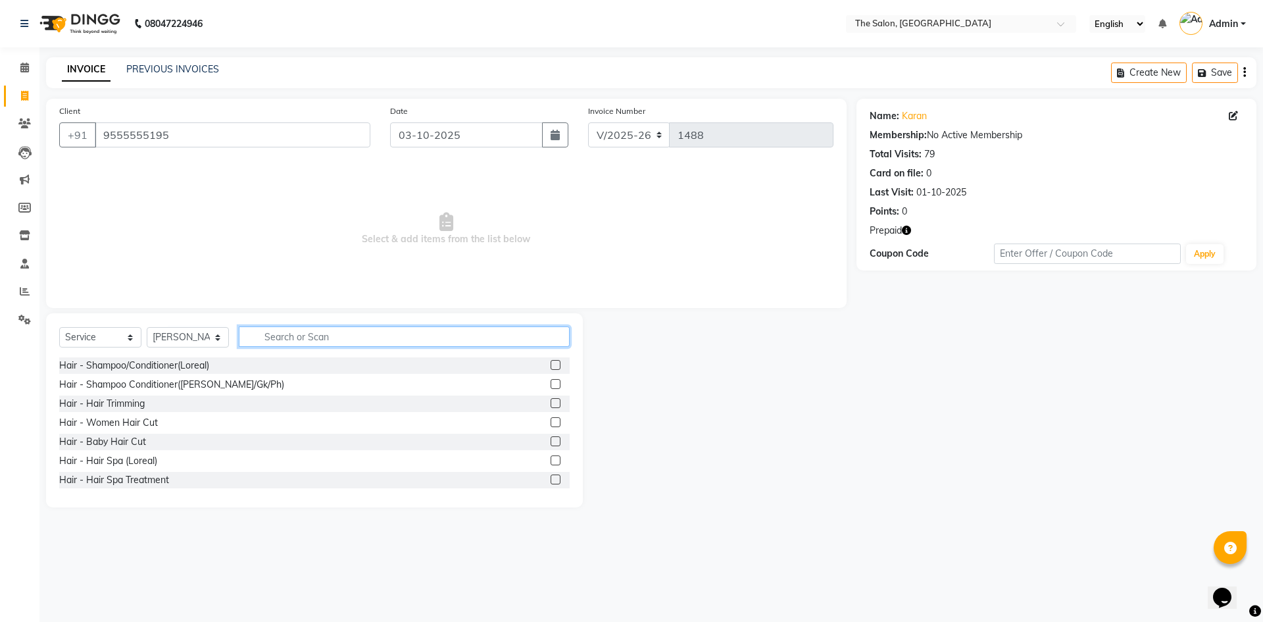
click at [304, 331] on input "text" at bounding box center [404, 336] width 331 height 20
type input "BLEA"
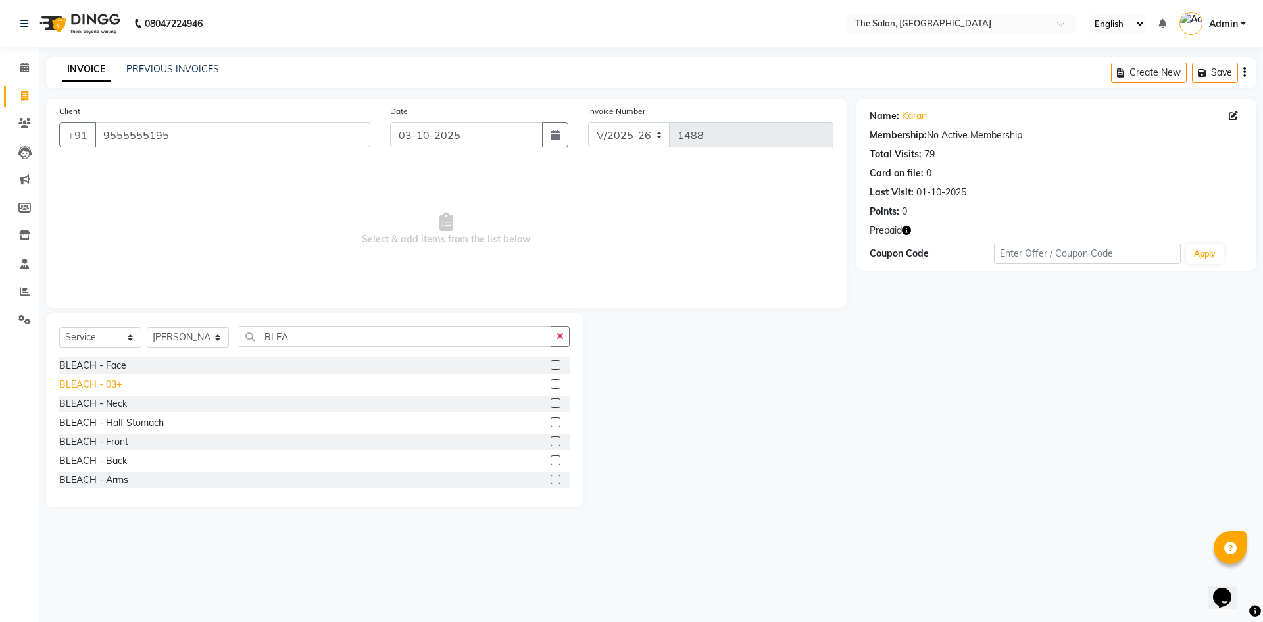
click at [80, 383] on div "BLEACH - 03+" at bounding box center [90, 385] width 63 height 14
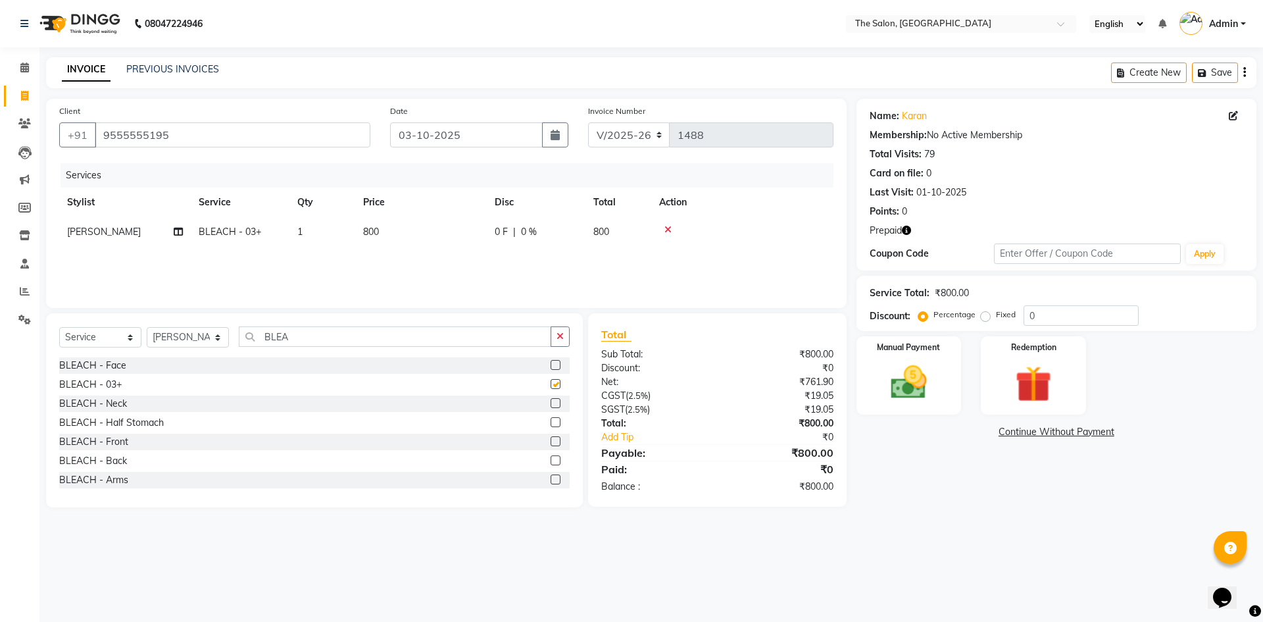
checkbox input "false"
click at [301, 332] on input "BLEA" at bounding box center [395, 336] width 313 height 20
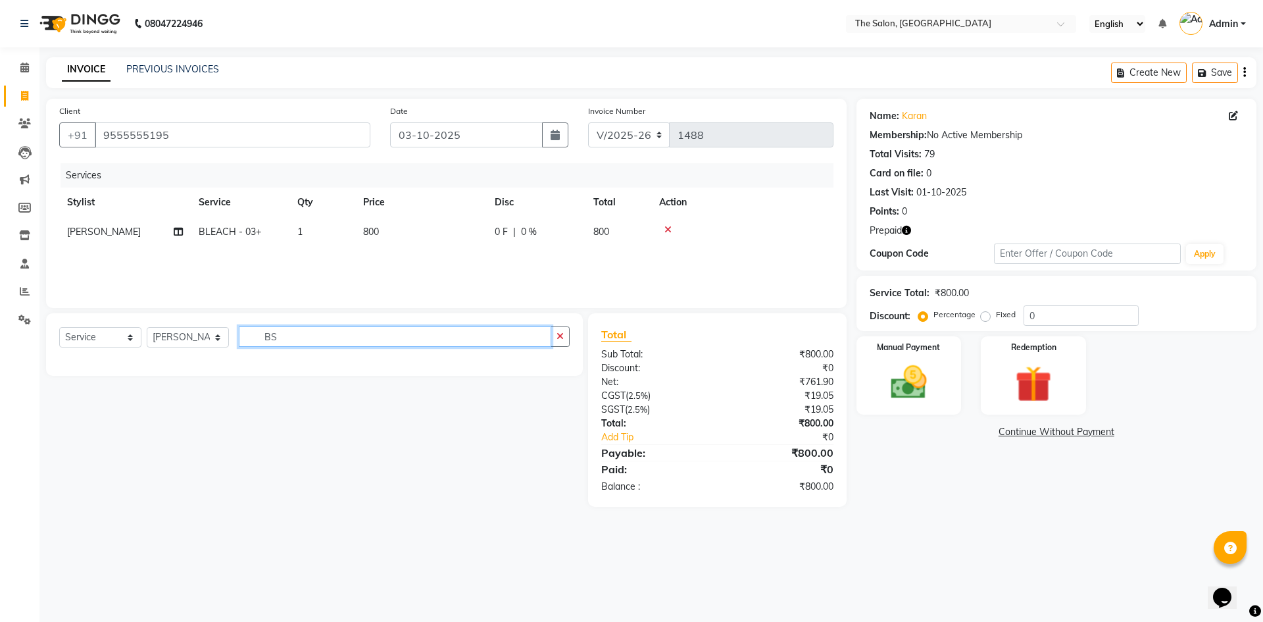
type input "B"
type input "STY"
click at [97, 366] on div "MEN - Styling" at bounding box center [87, 366] width 57 height 14
checkbox input "false"
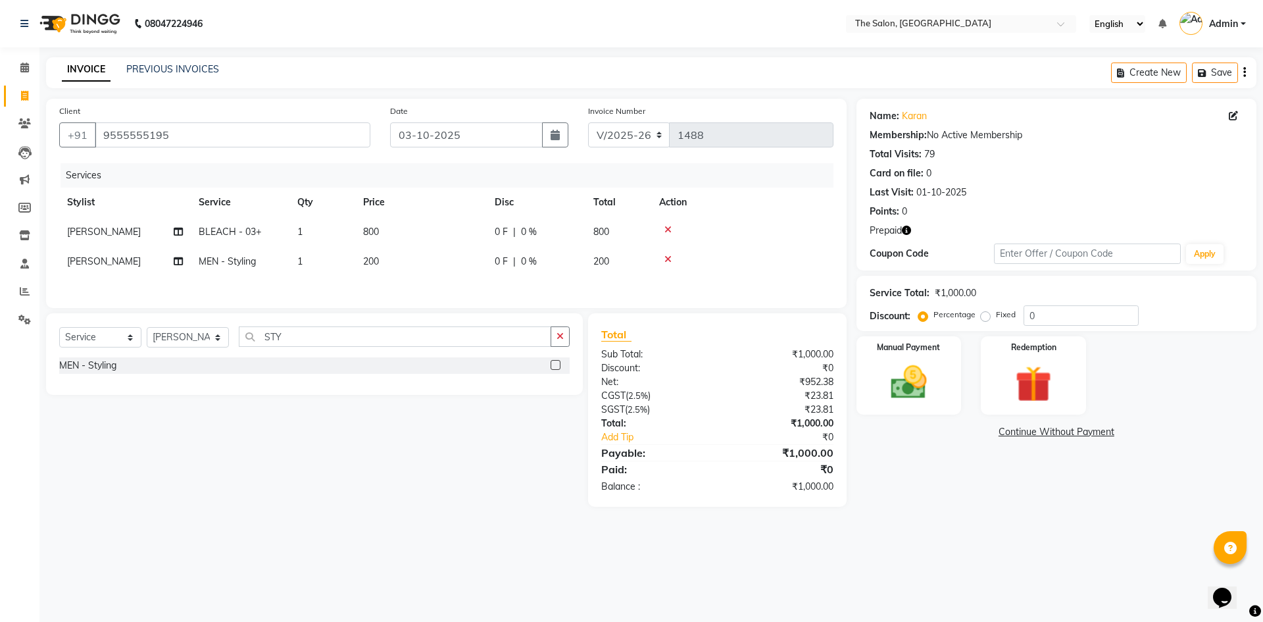
click at [407, 240] on td "800" at bounding box center [421, 232] width 132 height 30
select select "22745"
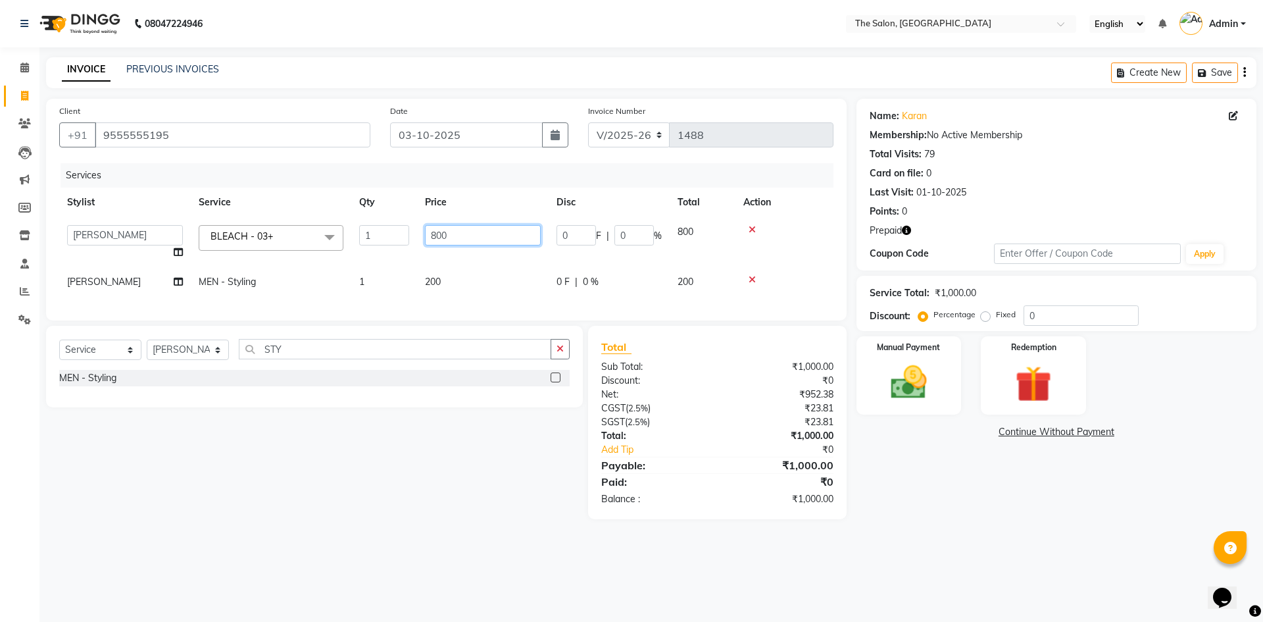
click at [455, 234] on input "800" at bounding box center [483, 235] width 116 height 20
type input "8"
type input "700"
click at [1046, 372] on img at bounding box center [1033, 383] width 59 height 45
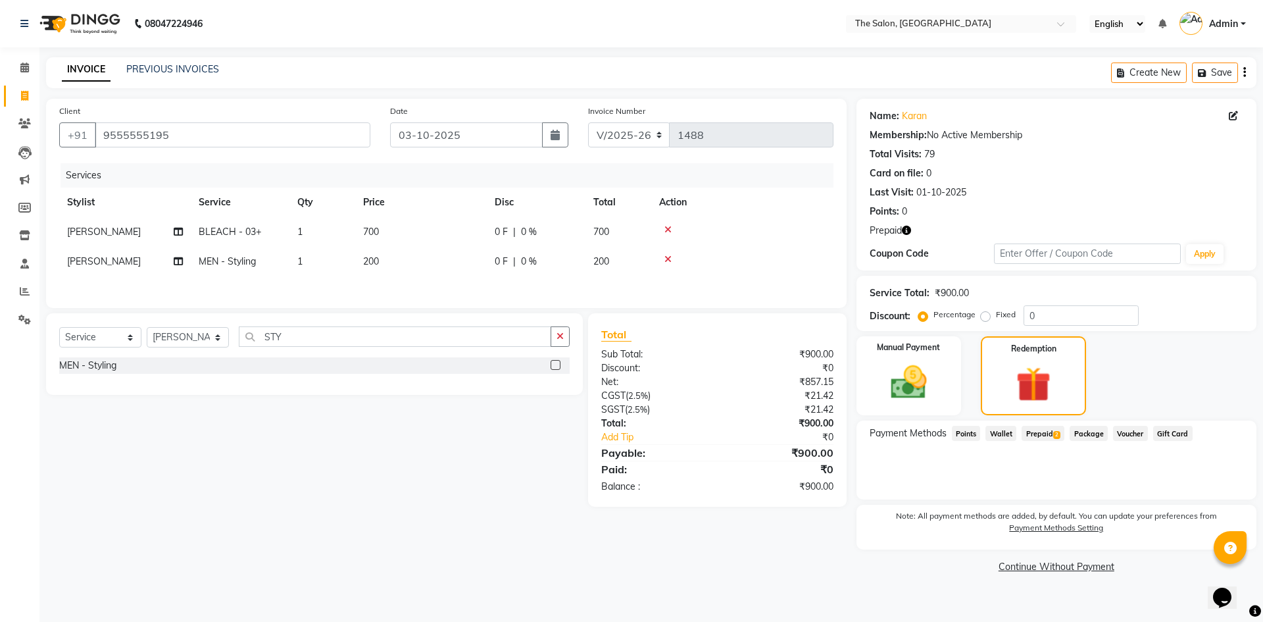
drag, startPoint x: 1038, startPoint y: 439, endPoint x: 1070, endPoint y: 445, distance: 32.9
click at [1038, 439] on span "Prepaid 2" at bounding box center [1043, 433] width 43 height 15
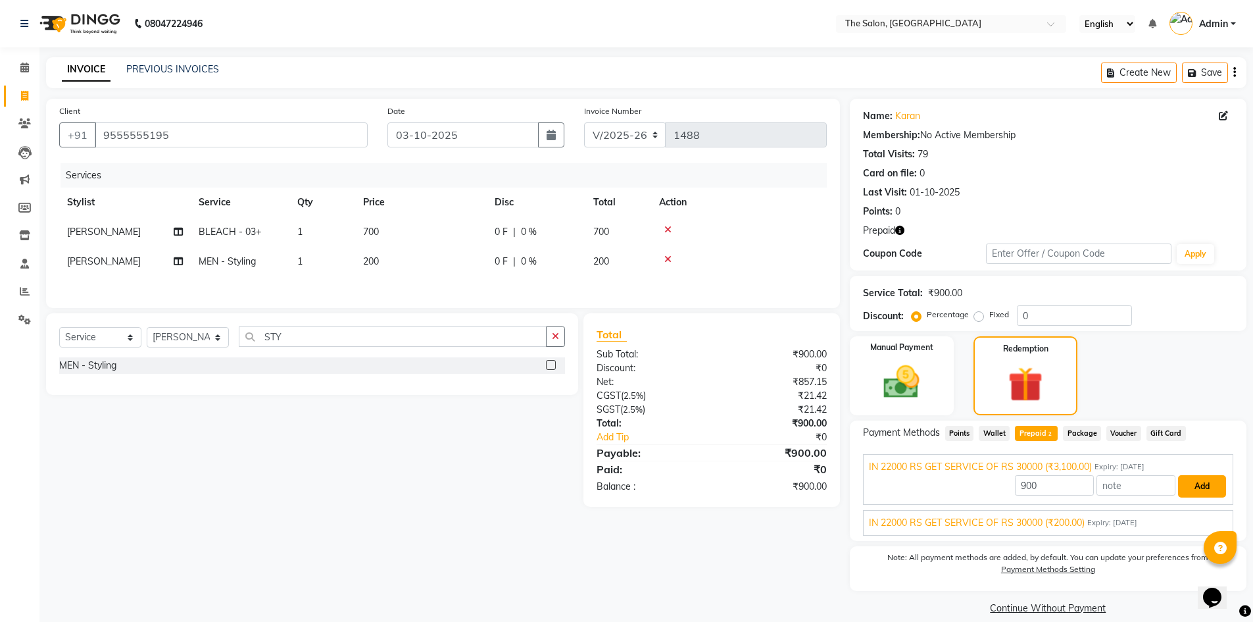
click at [1214, 484] on button "Add" at bounding box center [1202, 486] width 48 height 22
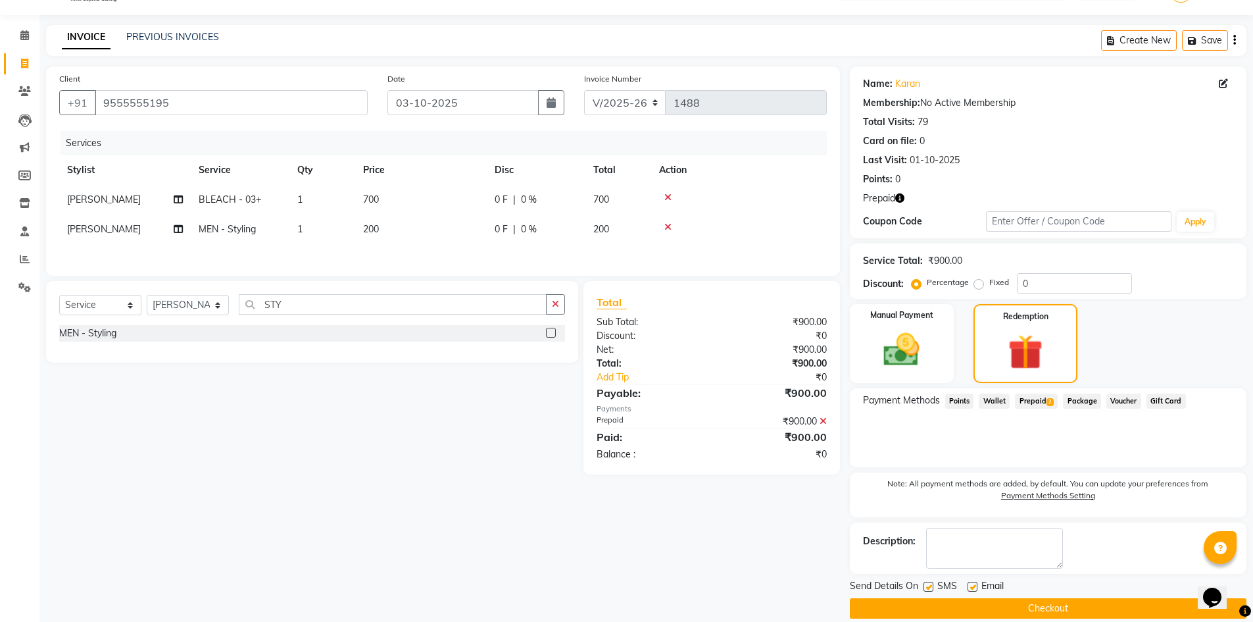
scroll to position [49, 0]
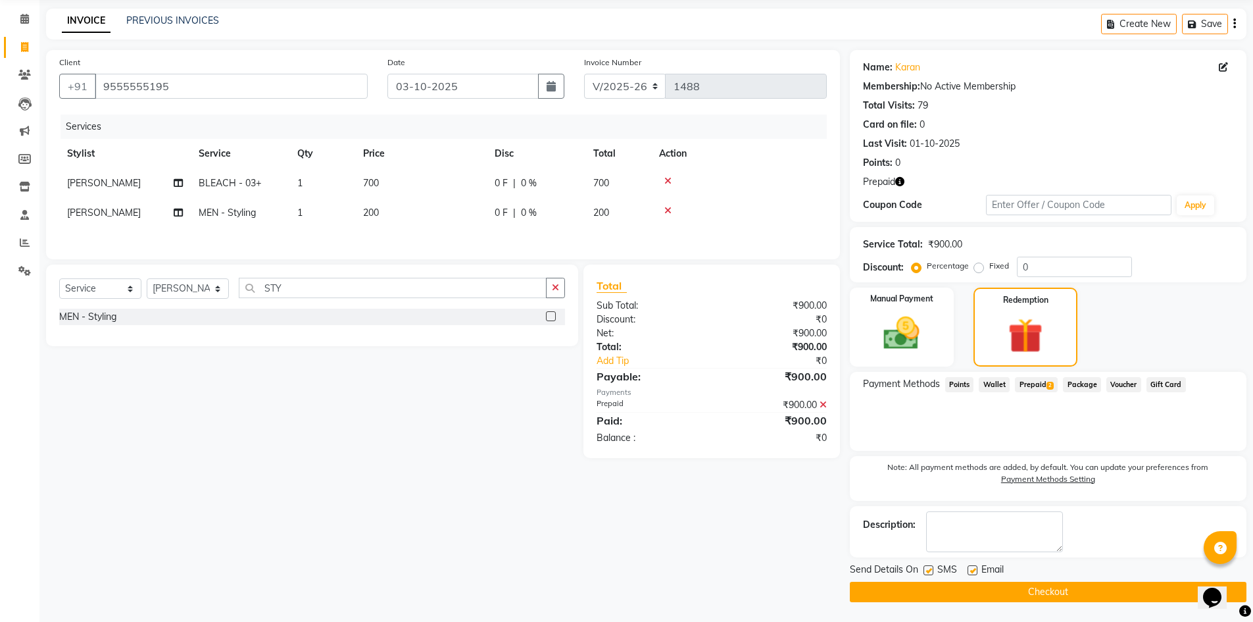
drag, startPoint x: 1021, startPoint y: 593, endPoint x: 969, endPoint y: 597, distance: 51.4
click at [1020, 593] on button "Checkout" at bounding box center [1048, 592] width 397 height 20
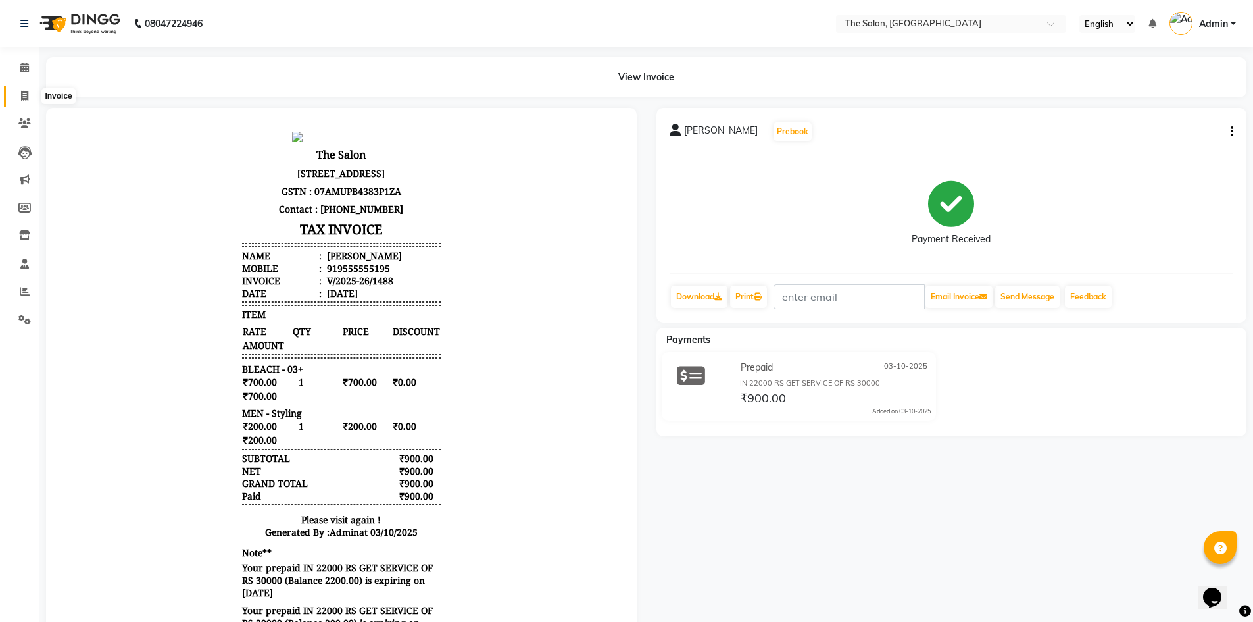
click at [25, 93] on icon at bounding box center [24, 96] width 7 height 10
select select "service"
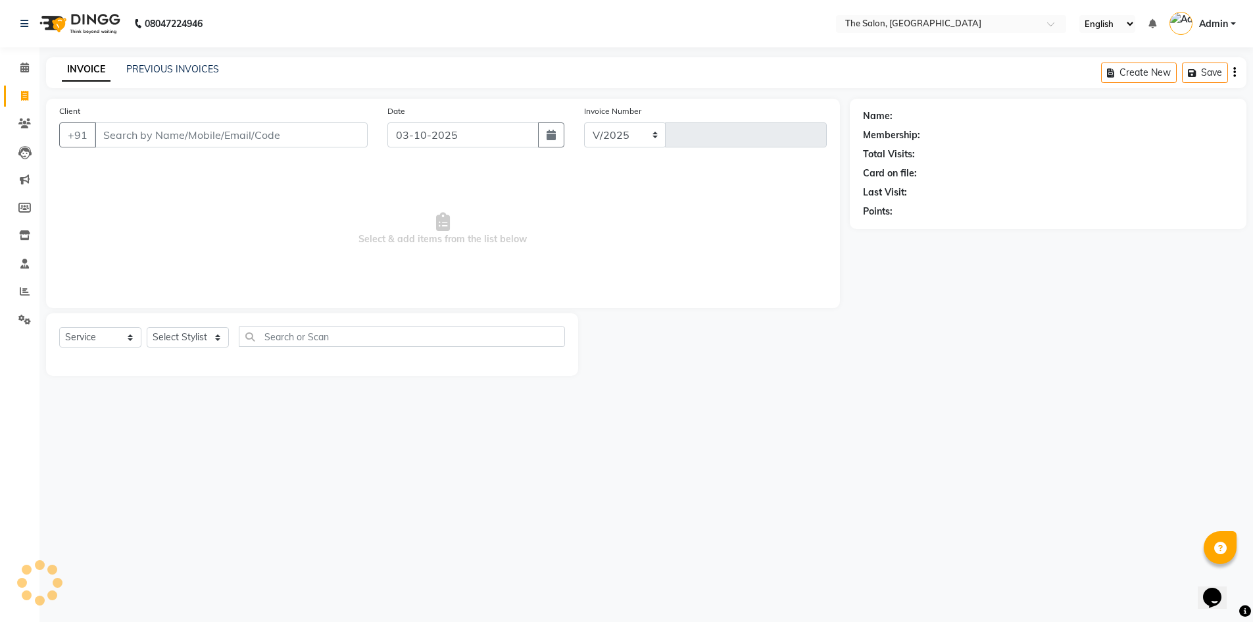
click at [131, 153] on div "Client +91" at bounding box center [213, 131] width 328 height 54
select select "4245"
type input "1489"
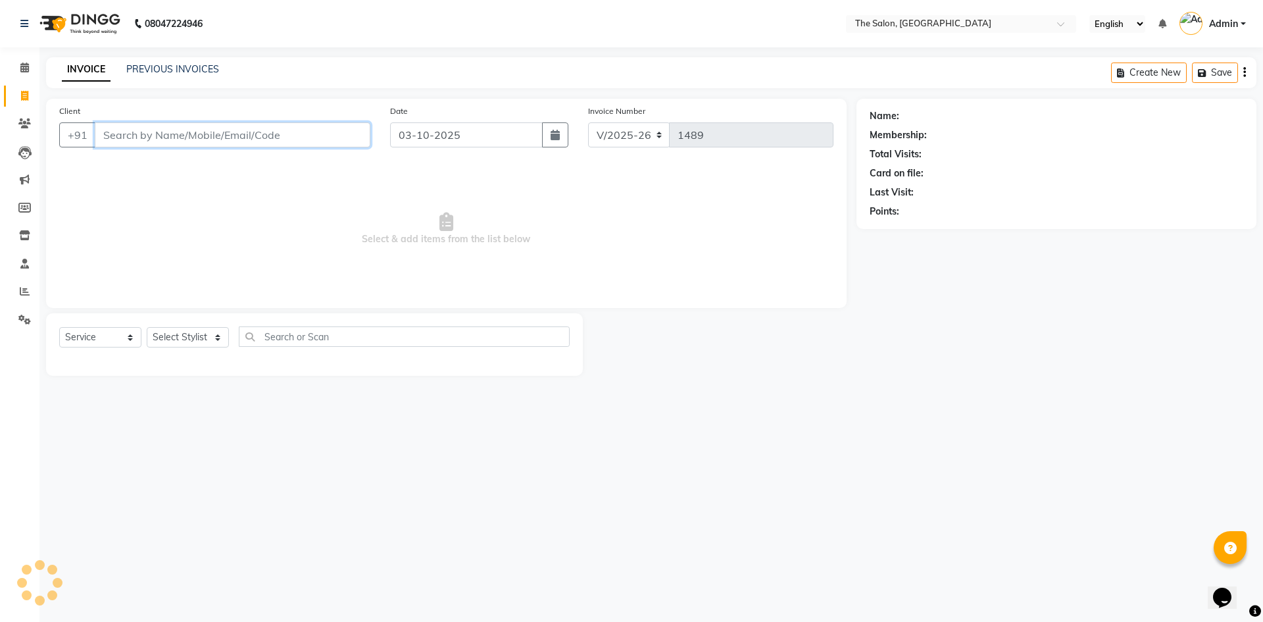
click at [134, 138] on input "Client" at bounding box center [233, 134] width 276 height 25
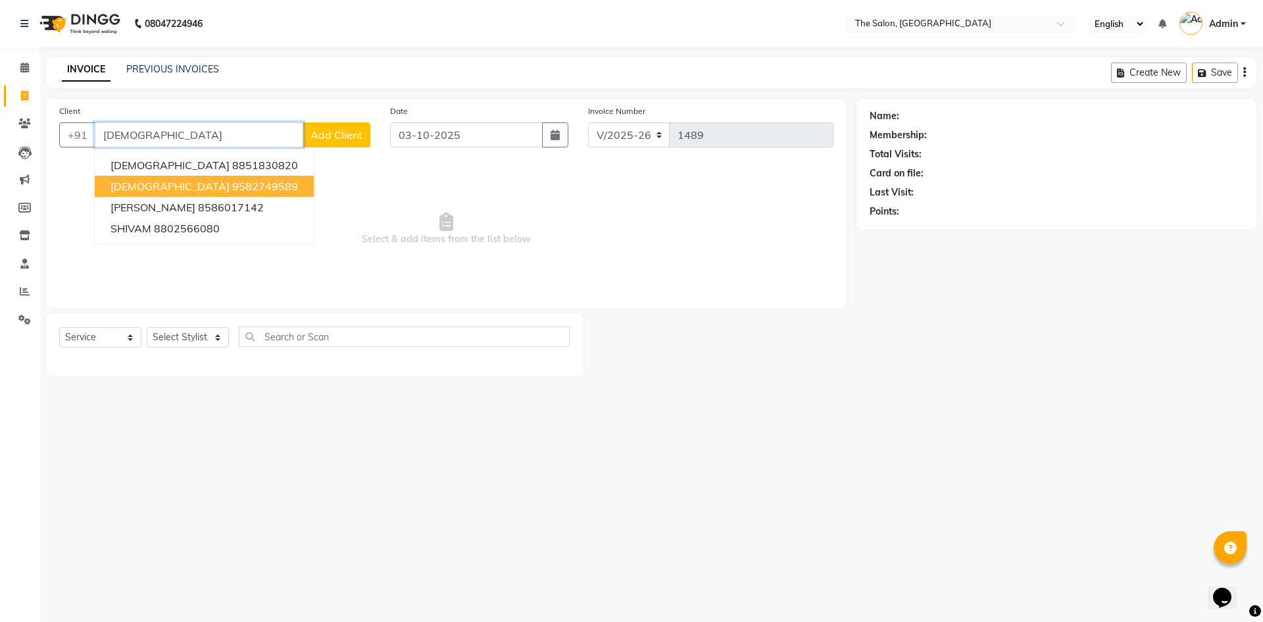
click at [169, 193] on button "SHIV 9582749589" at bounding box center [204, 186] width 219 height 21
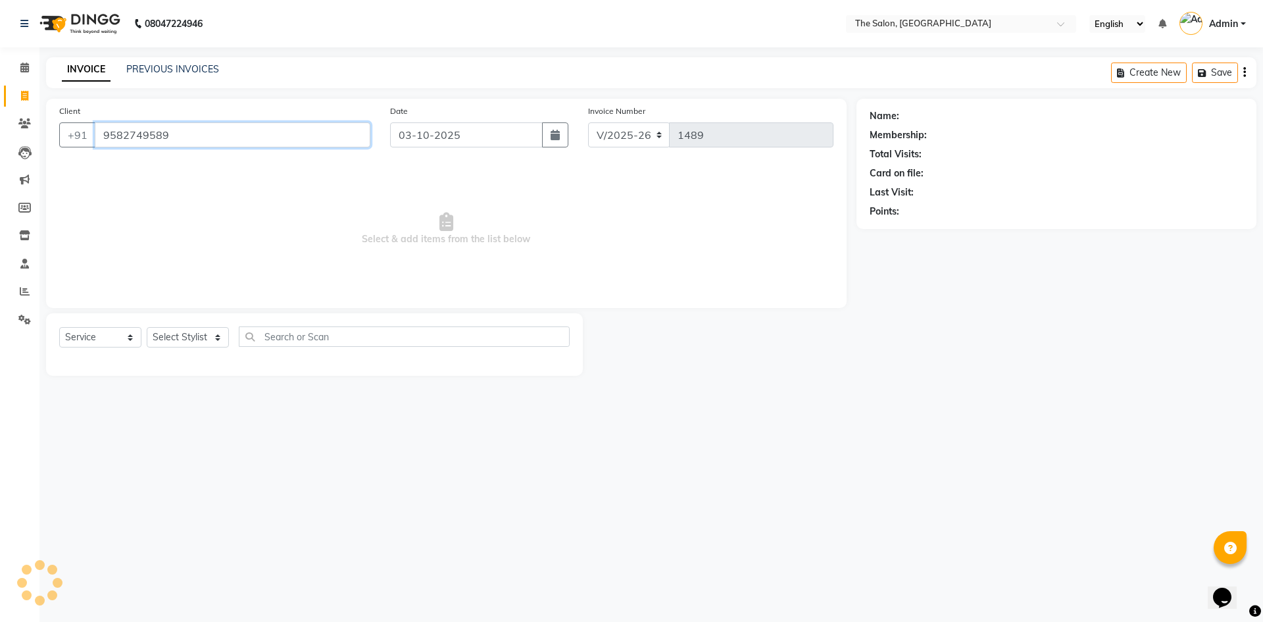
type input "9582749589"
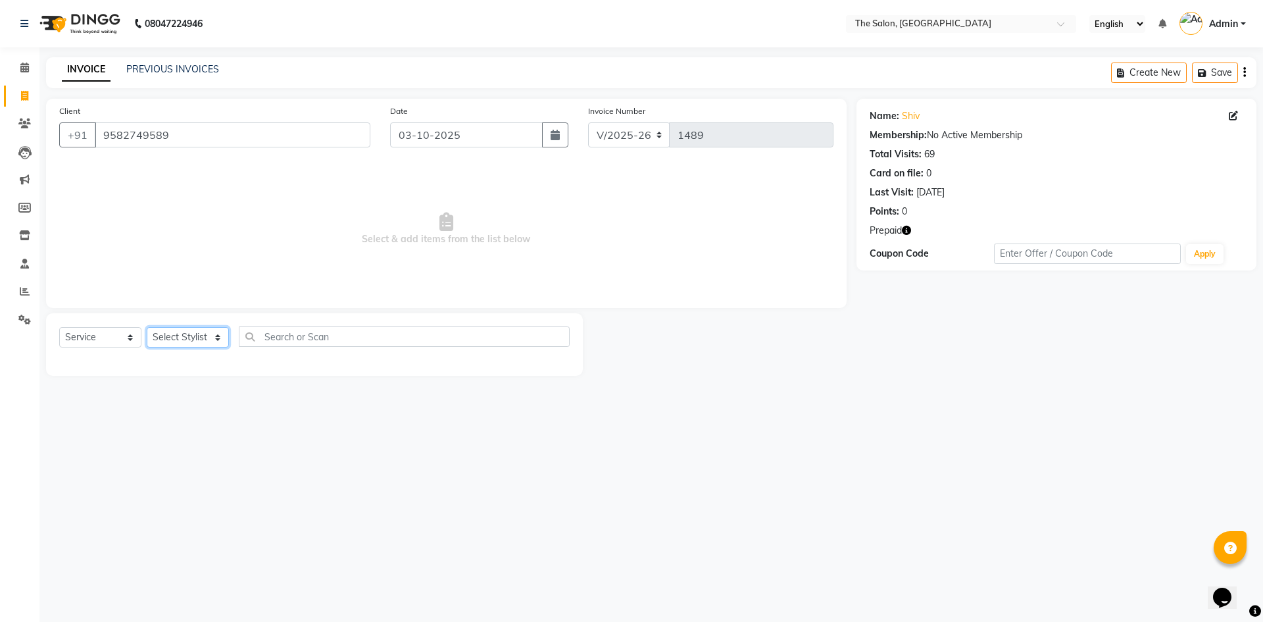
click at [188, 338] on select "Select Stylist [PERSON_NAME] [PERSON_NAME] AKASH [PERSON_NAME] ARJUN [PERSON_NA…" at bounding box center [188, 337] width 82 height 20
select select "22751"
click at [147, 327] on select "Select Stylist [PERSON_NAME] [PERSON_NAME] AKASH [PERSON_NAME] ARJUN [PERSON_NA…" at bounding box center [188, 337] width 82 height 20
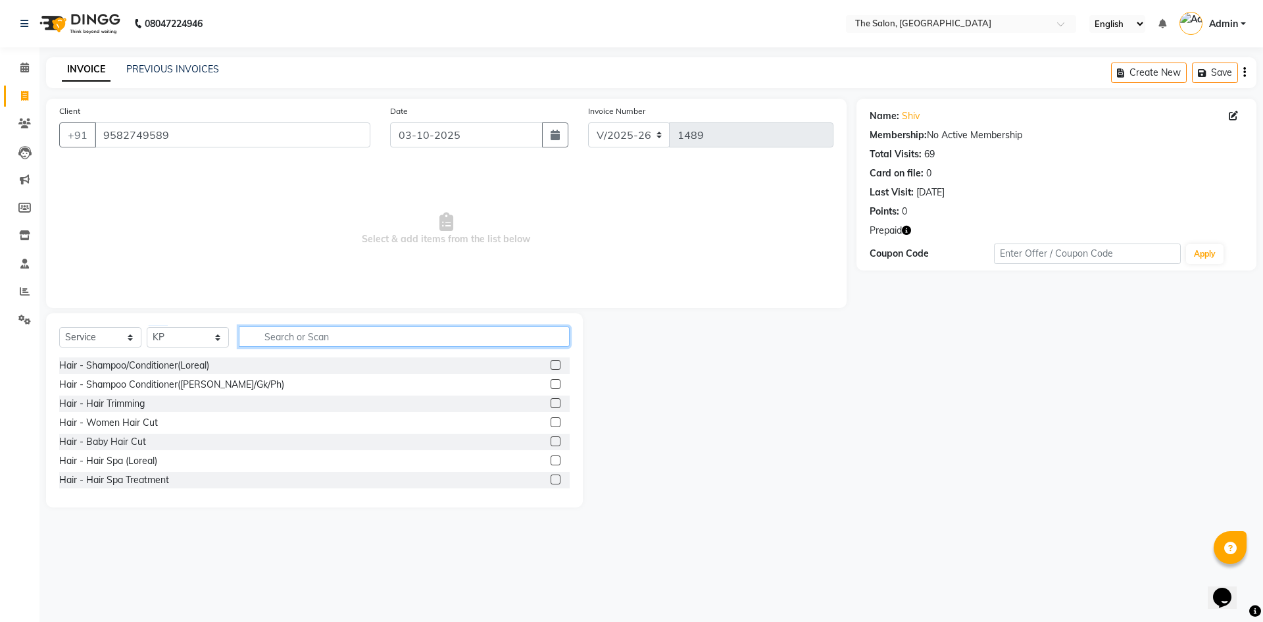
click at [372, 329] on input "text" at bounding box center [404, 336] width 331 height 20
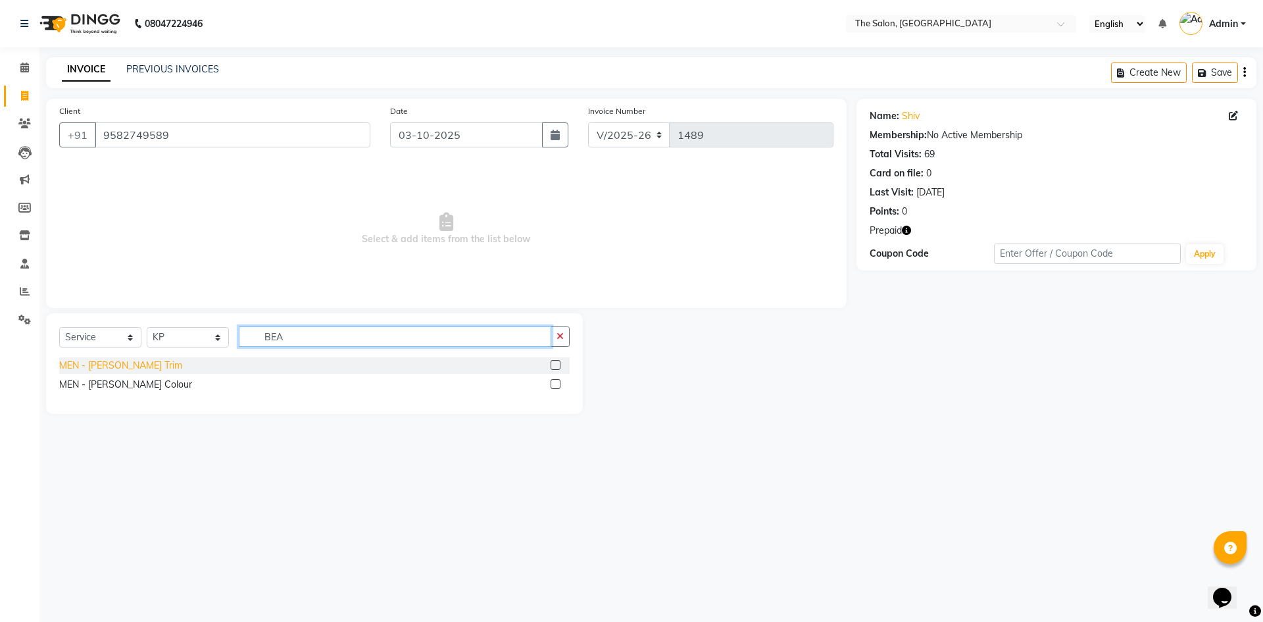
type input "BEA"
click at [101, 366] on div "MEN - [PERSON_NAME] Trim" at bounding box center [120, 366] width 123 height 14
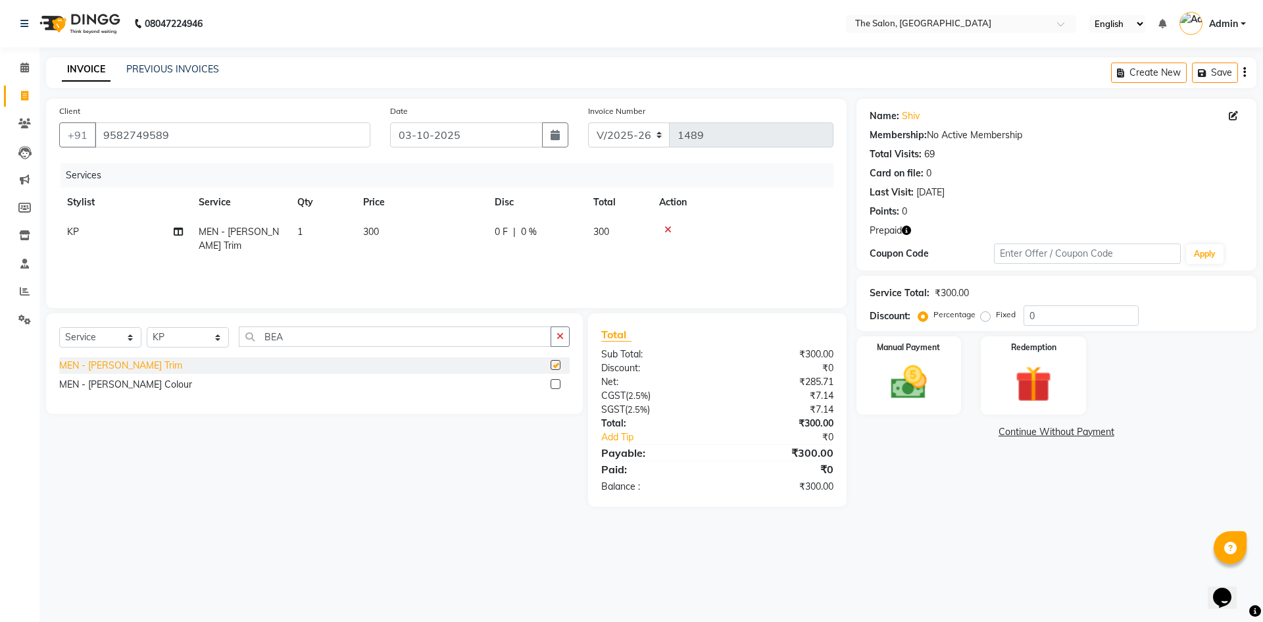
checkbox input "false"
drag, startPoint x: 285, startPoint y: 332, endPoint x: 302, endPoint y: 441, distance: 110.6
click at [286, 374] on div "Select Service Product Membership Package Voucher Prepaid Gift Card Select Styl…" at bounding box center [314, 363] width 537 height 101
type input "B"
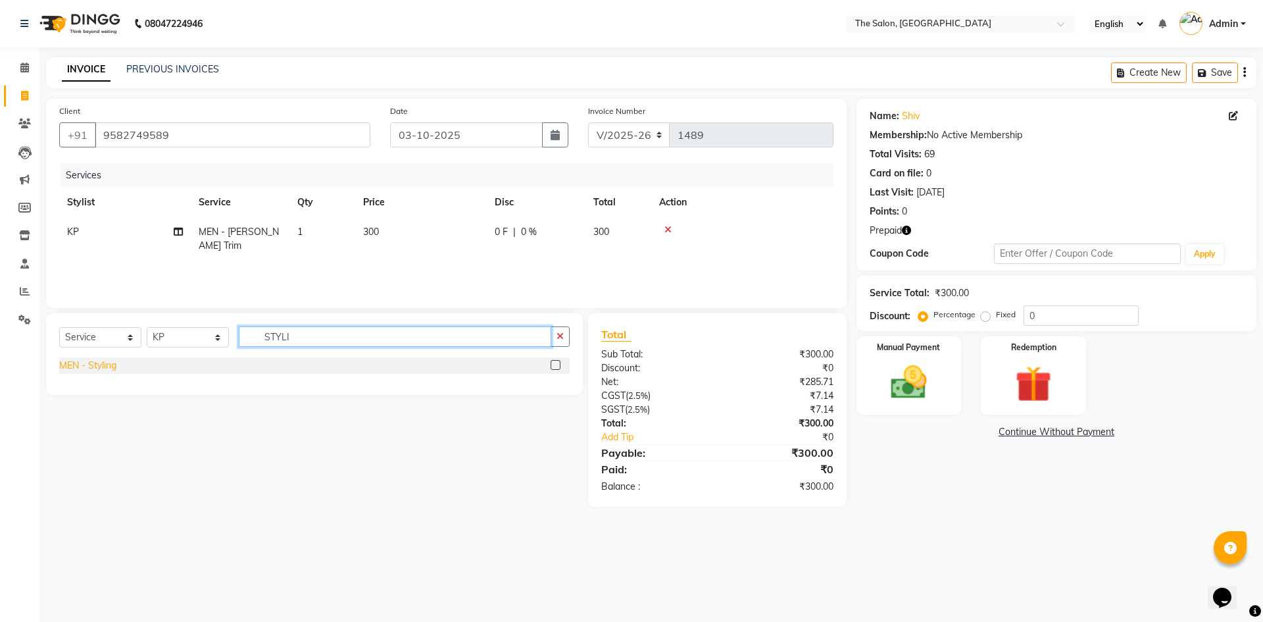
type input "STYLI"
click at [101, 364] on div "MEN - Styling" at bounding box center [87, 366] width 57 height 14
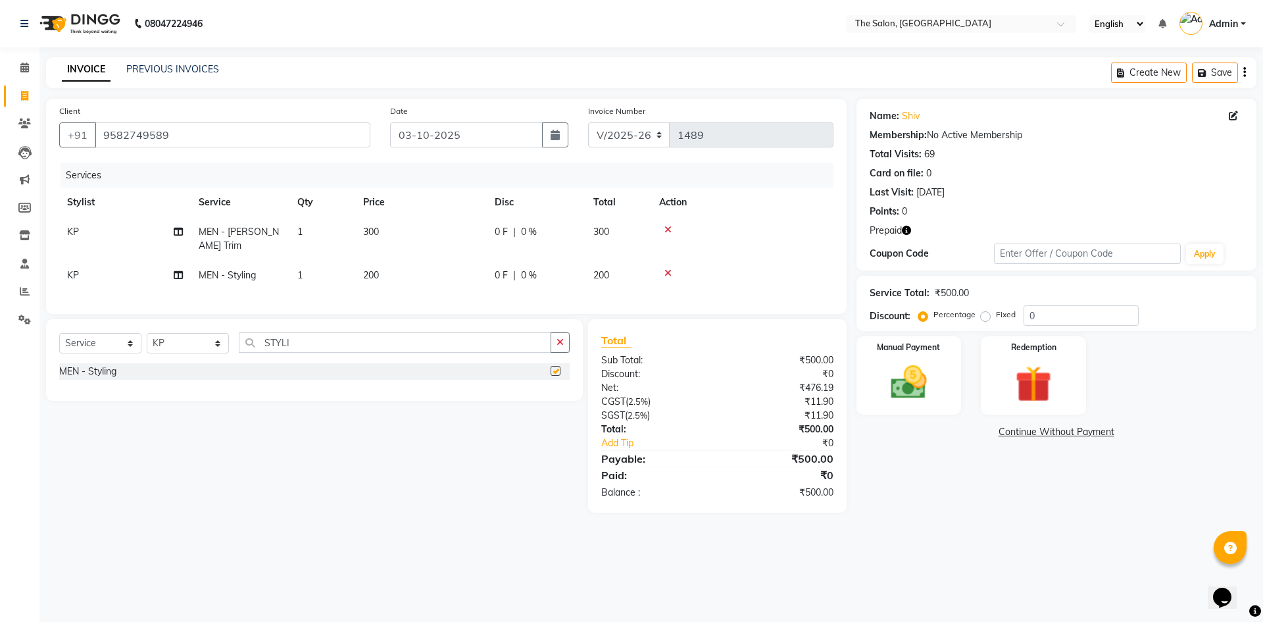
checkbox input "false"
click at [367, 269] on span "200" at bounding box center [371, 275] width 16 height 12
select select "22751"
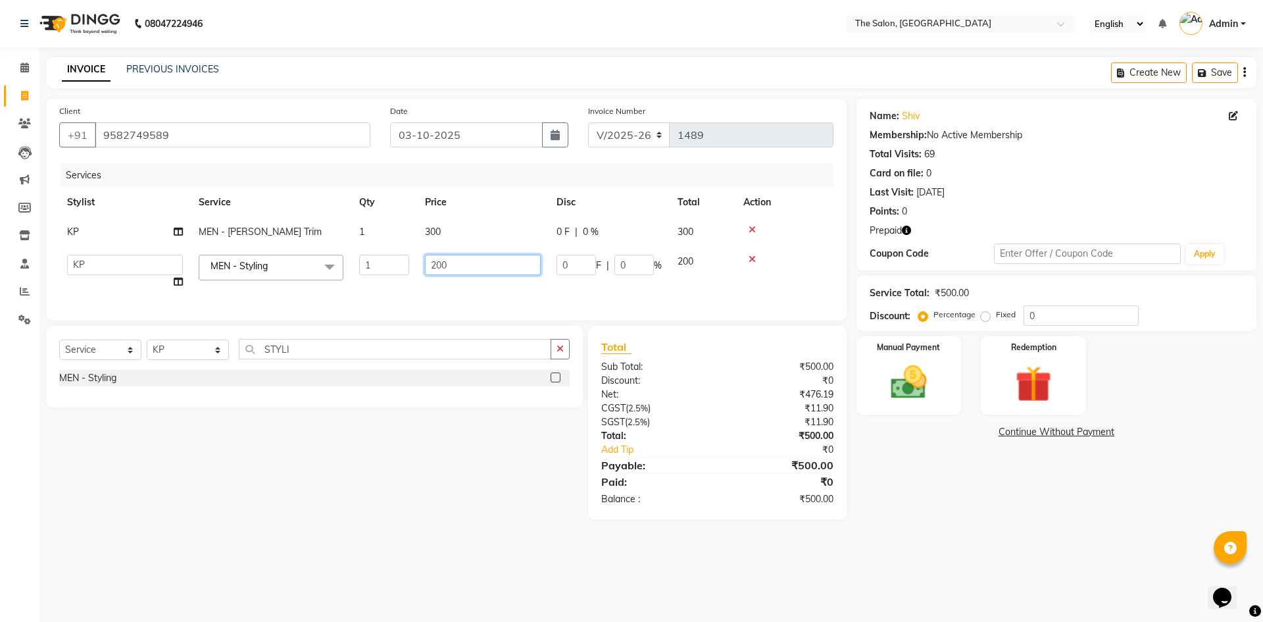
click at [436, 259] on input "200" at bounding box center [483, 265] width 116 height 20
type input "100"
click at [1019, 381] on img at bounding box center [1033, 384] width 61 height 47
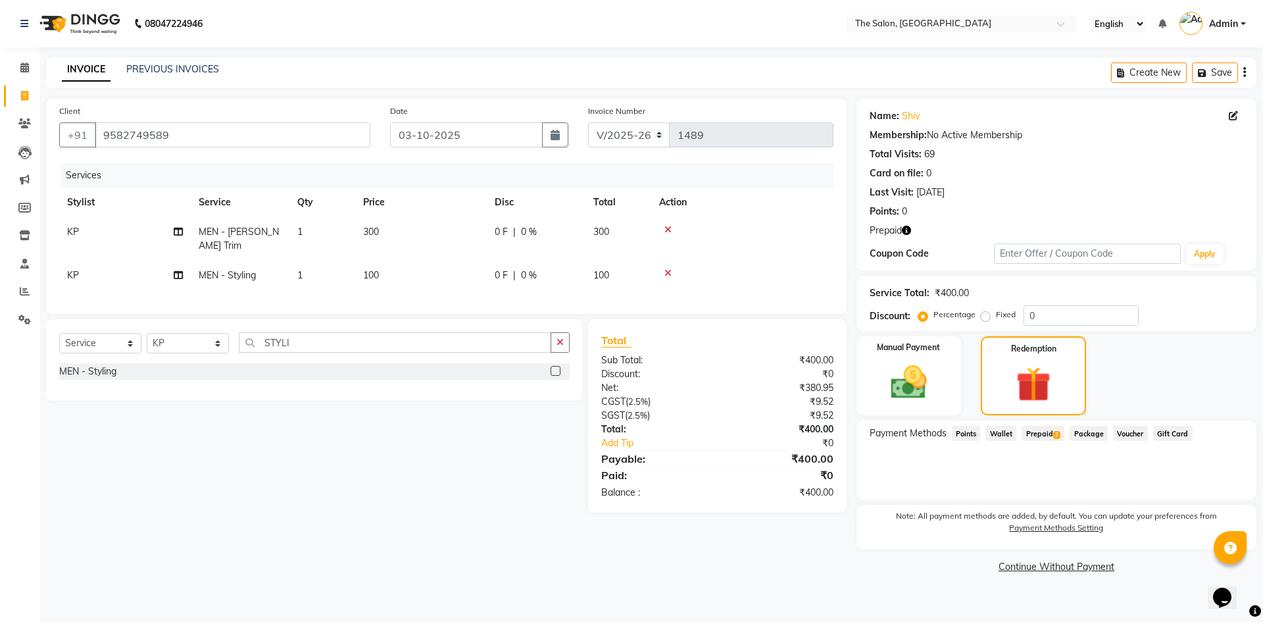
click at [1032, 432] on span "Prepaid 2" at bounding box center [1043, 433] width 43 height 15
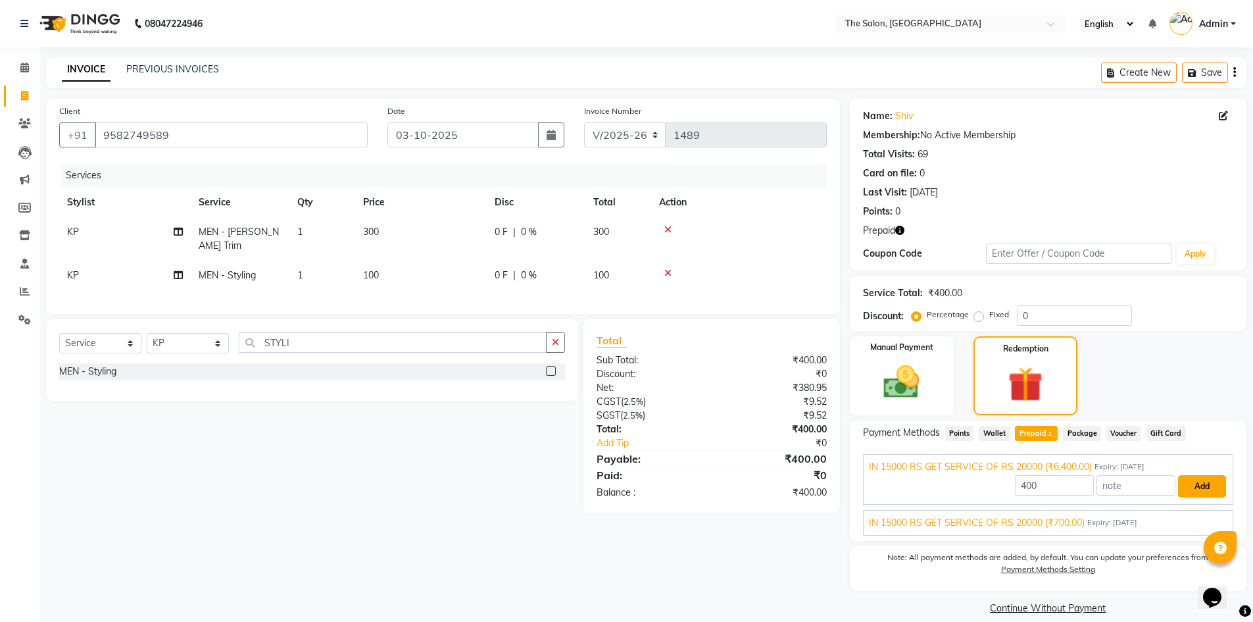
click at [1209, 480] on button "Add" at bounding box center [1202, 486] width 48 height 22
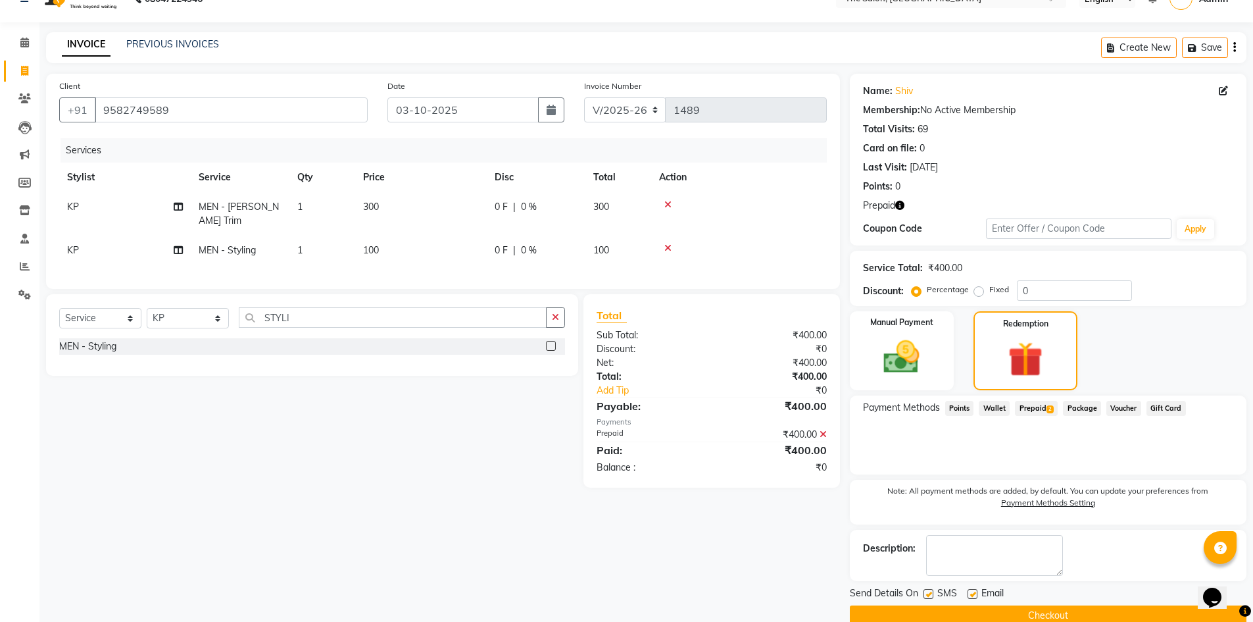
scroll to position [49, 0]
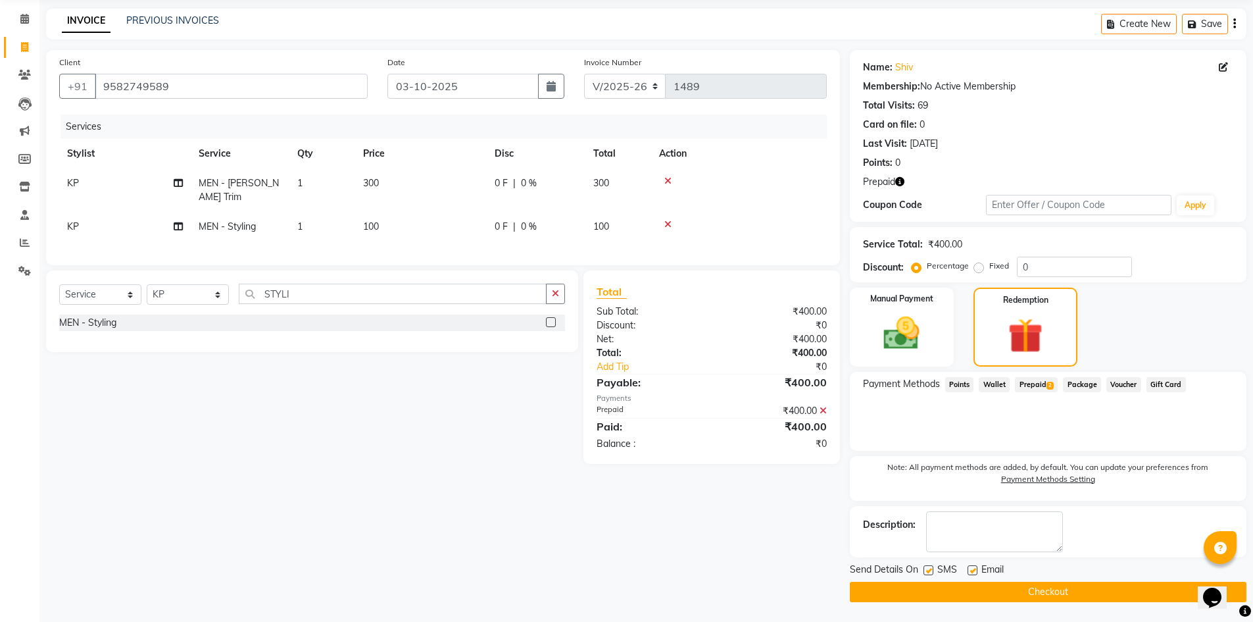
drag, startPoint x: 1030, startPoint y: 593, endPoint x: 996, endPoint y: 592, distance: 33.6
click at [1030, 593] on button "Checkout" at bounding box center [1048, 592] width 397 height 20
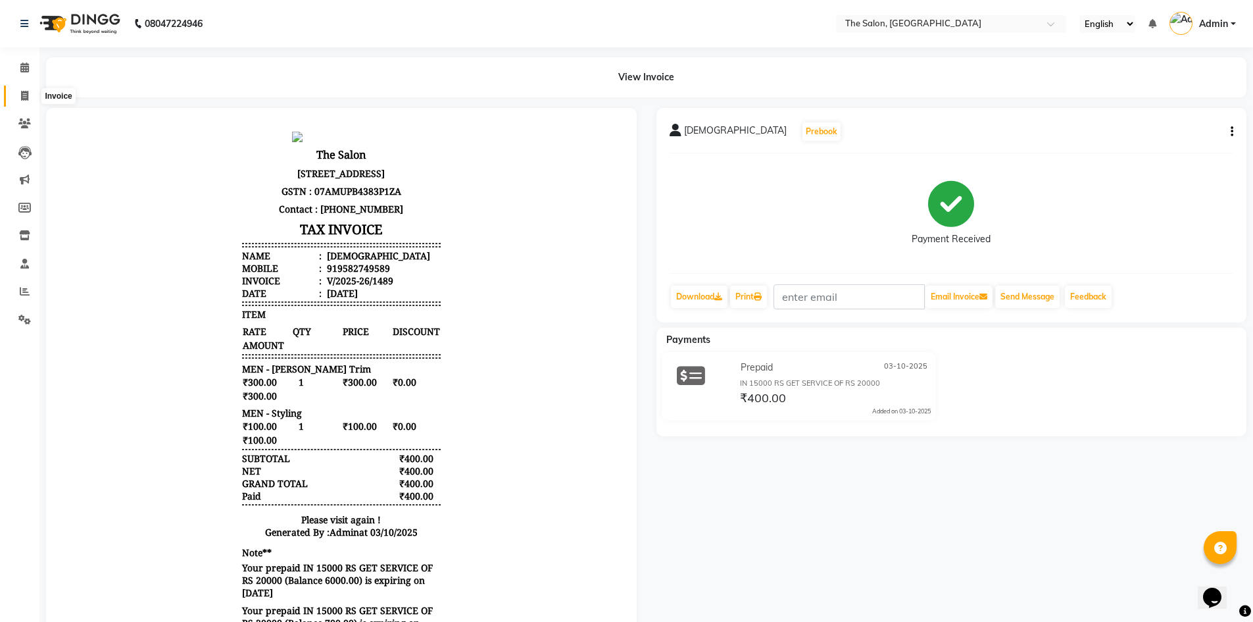
click at [30, 99] on span at bounding box center [24, 96] width 23 height 15
select select "service"
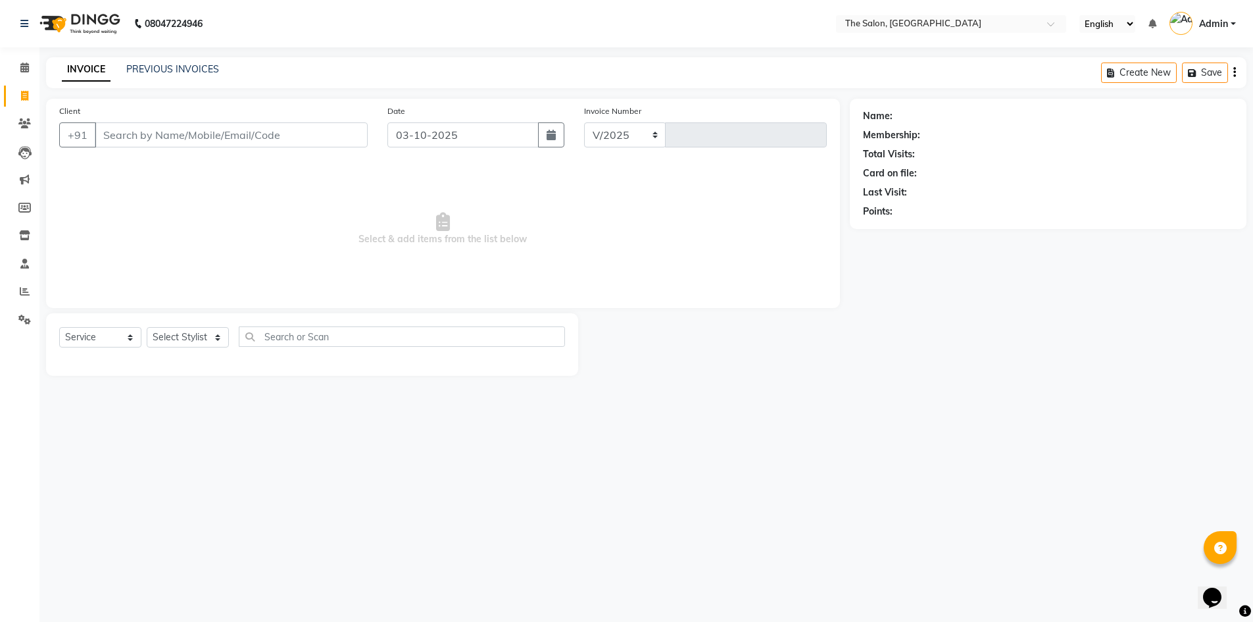
select select "4245"
type input "1490"
click at [144, 139] on input "Client" at bounding box center [231, 134] width 273 height 25
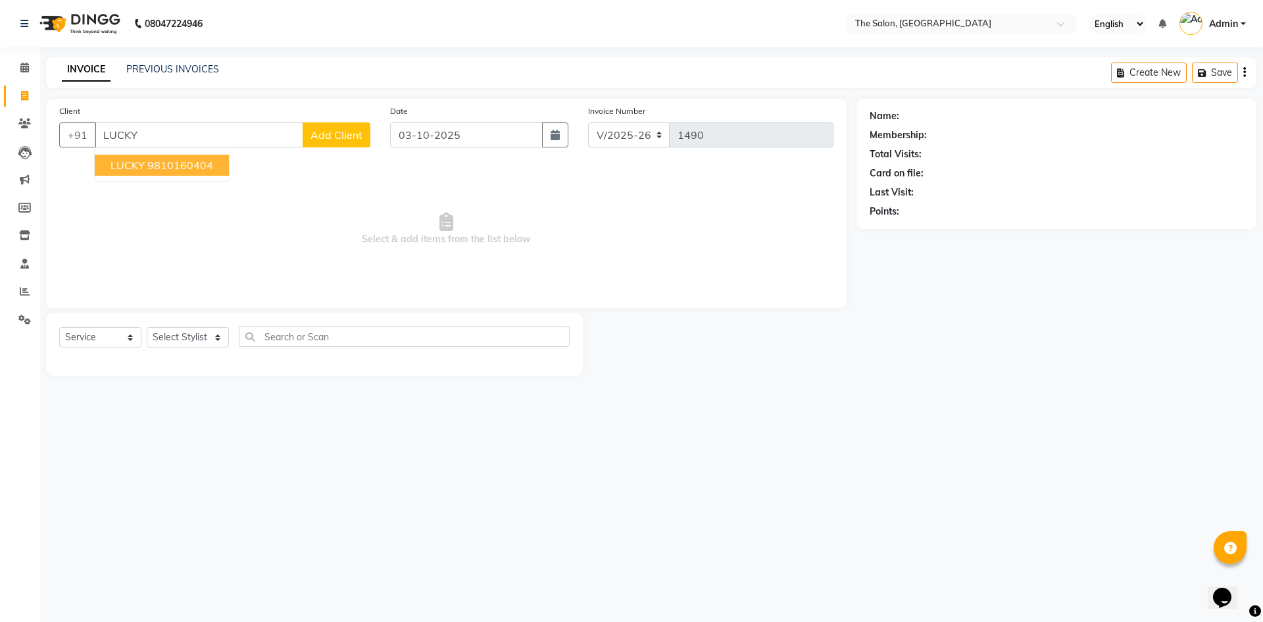
click at [172, 151] on ngb-typeahead-window "LUCKY 9810160404" at bounding box center [162, 165] width 136 height 33
click at [172, 164] on ngb-highlight "9810160404" at bounding box center [180, 165] width 66 height 13
type input "9810160404"
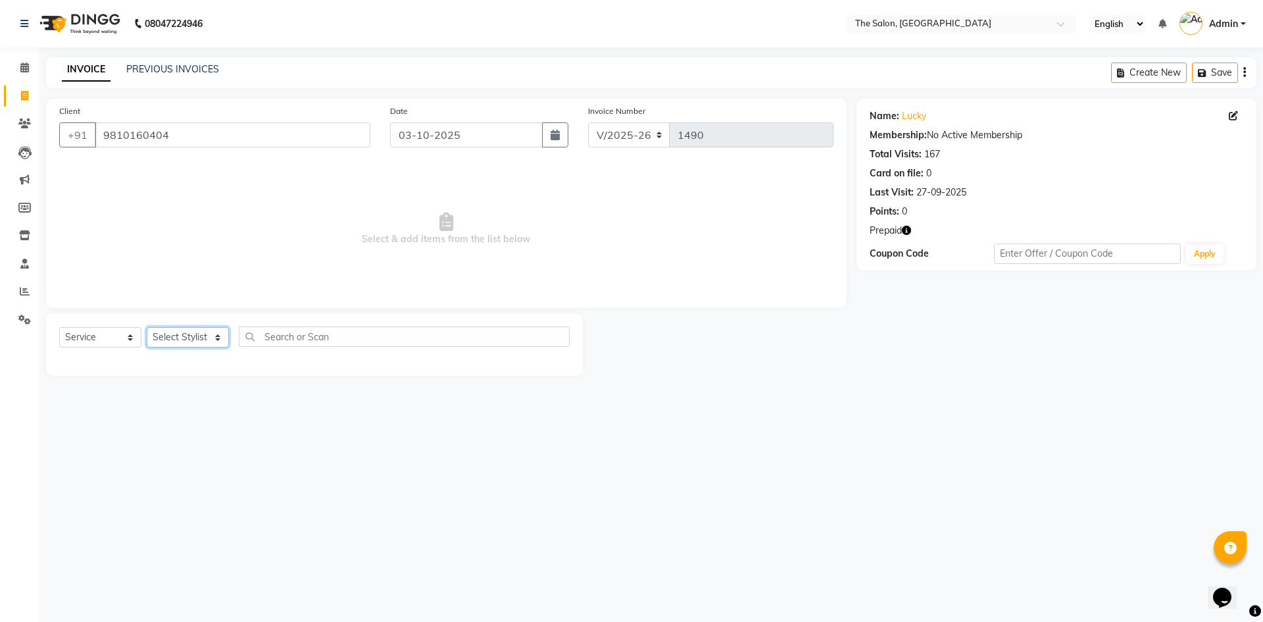
drag, startPoint x: 182, startPoint y: 340, endPoint x: 183, endPoint y: 328, distance: 11.9
click at [182, 340] on select "Select Stylist [PERSON_NAME] [PERSON_NAME] AKASH [PERSON_NAME] ARJUN [PERSON_NA…" at bounding box center [188, 337] width 82 height 20
select select "22761"
click at [147, 327] on select "Select Stylist [PERSON_NAME] [PERSON_NAME] AKASH [PERSON_NAME] ARJUN [PERSON_NA…" at bounding box center [188, 337] width 82 height 20
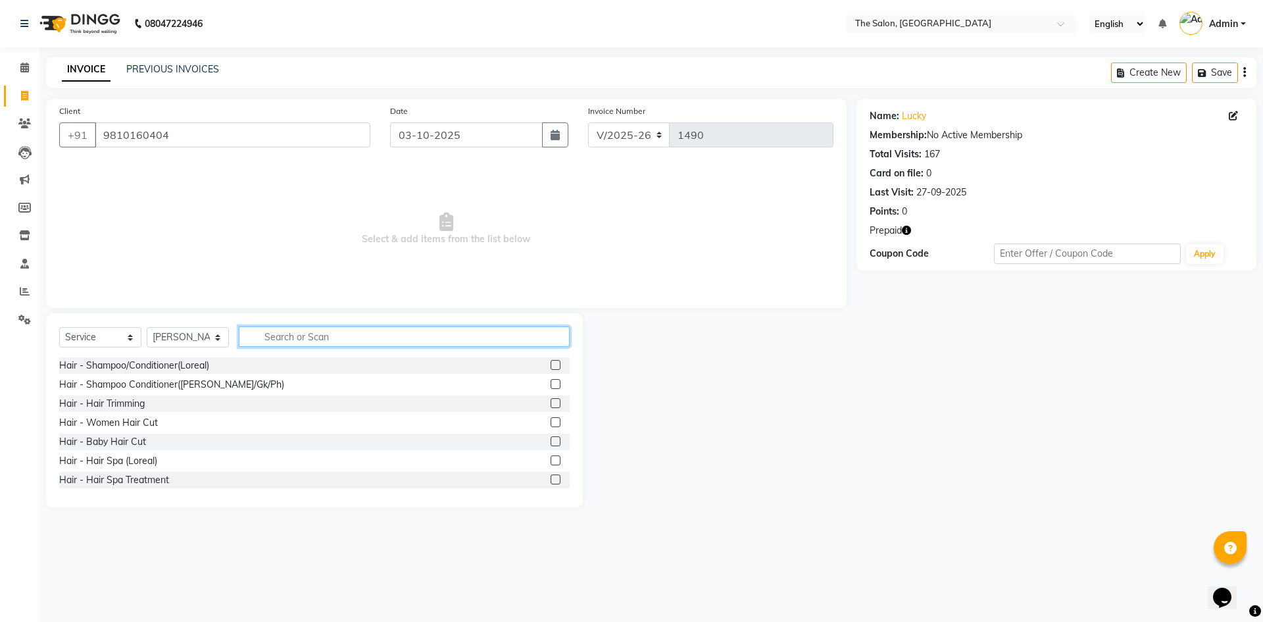
drag, startPoint x: 312, startPoint y: 338, endPoint x: 303, endPoint y: 332, distance: 11.3
click at [304, 332] on input "text" at bounding box center [404, 336] width 331 height 20
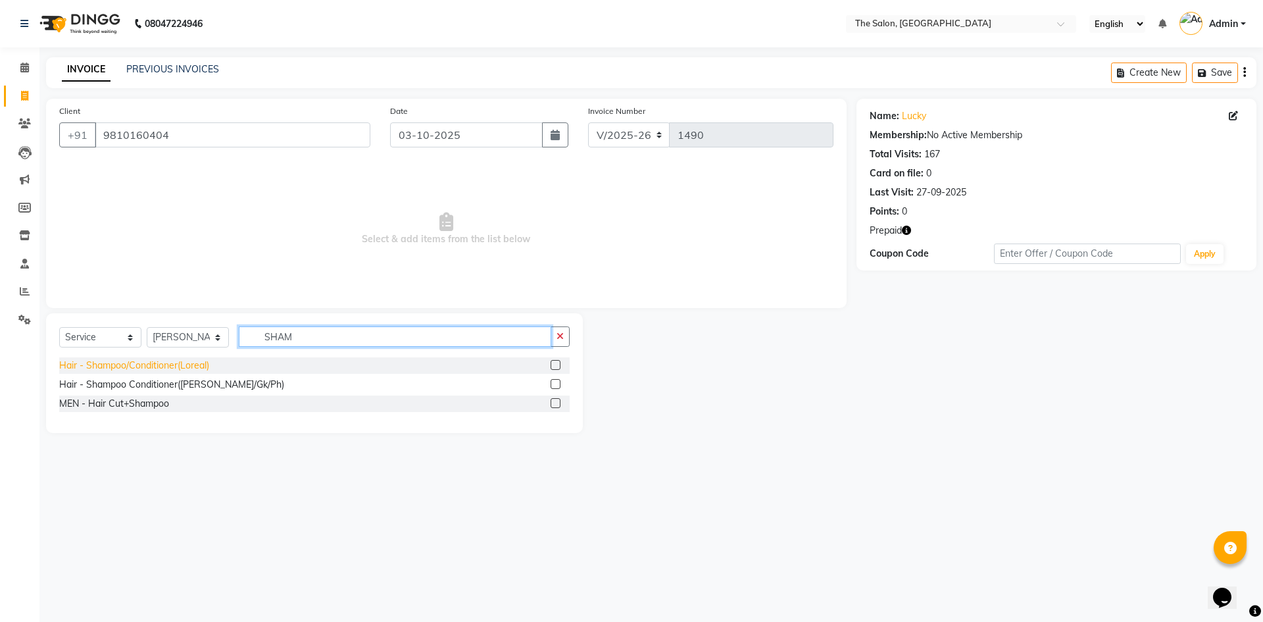
type input "SHAM"
drag, startPoint x: 114, startPoint y: 365, endPoint x: 370, endPoint y: 334, distance: 257.9
click at [116, 364] on div "Hair - Shampoo/Conditioner(Loreal)" at bounding box center [134, 366] width 150 height 14
checkbox input "false"
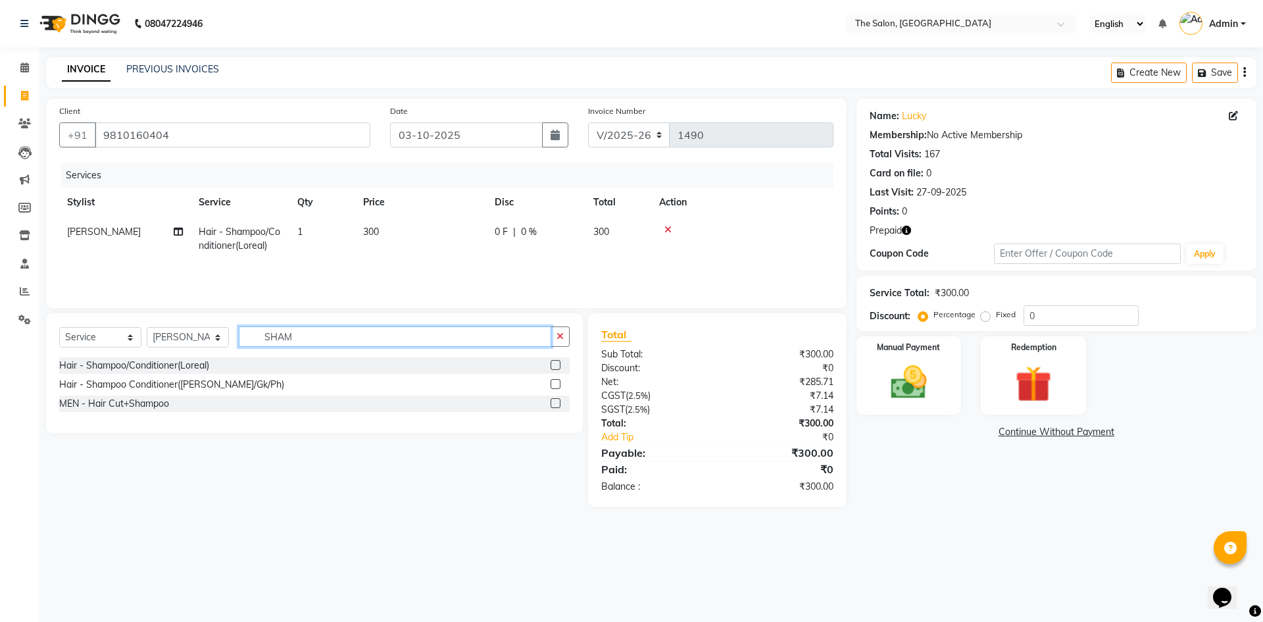
drag, startPoint x: 363, startPoint y: 335, endPoint x: 353, endPoint y: 338, distance: 10.9
click at [359, 336] on input "SHAM" at bounding box center [395, 336] width 313 height 20
type input "S"
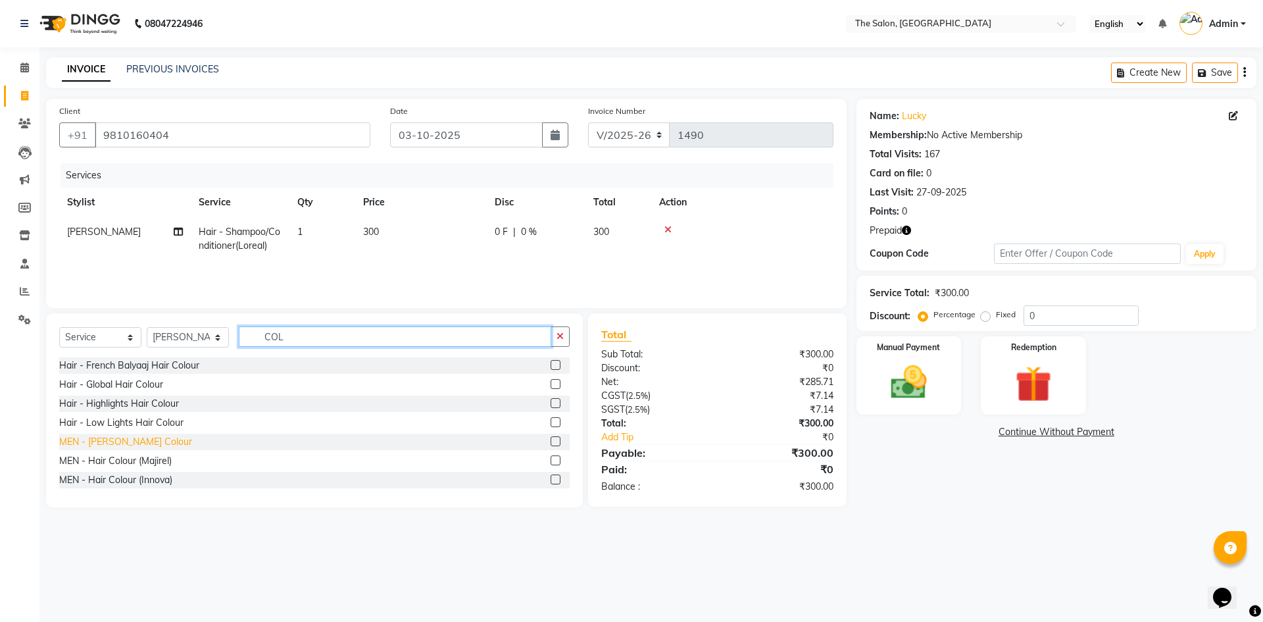
type input "COL"
click at [140, 444] on div "MEN - [PERSON_NAME] Colour" at bounding box center [125, 442] width 133 height 14
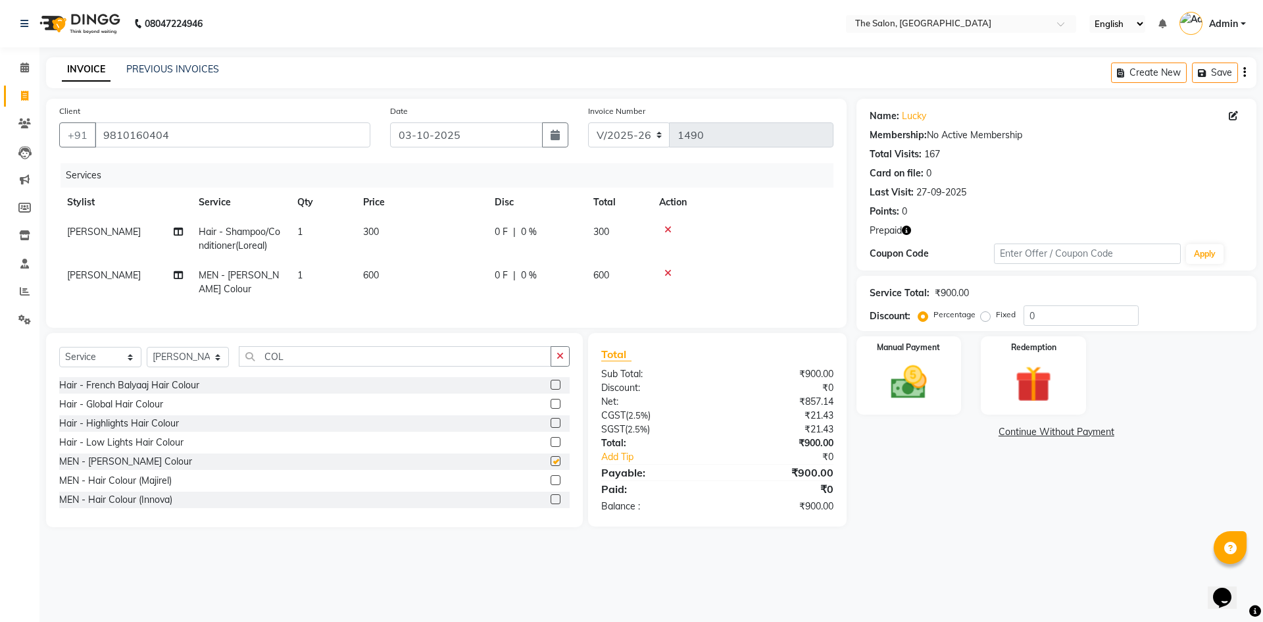
checkbox input "false"
drag, startPoint x: 391, startPoint y: 270, endPoint x: 424, endPoint y: 269, distance: 32.9
click at [392, 270] on td "600" at bounding box center [421, 282] width 132 height 43
select select "22761"
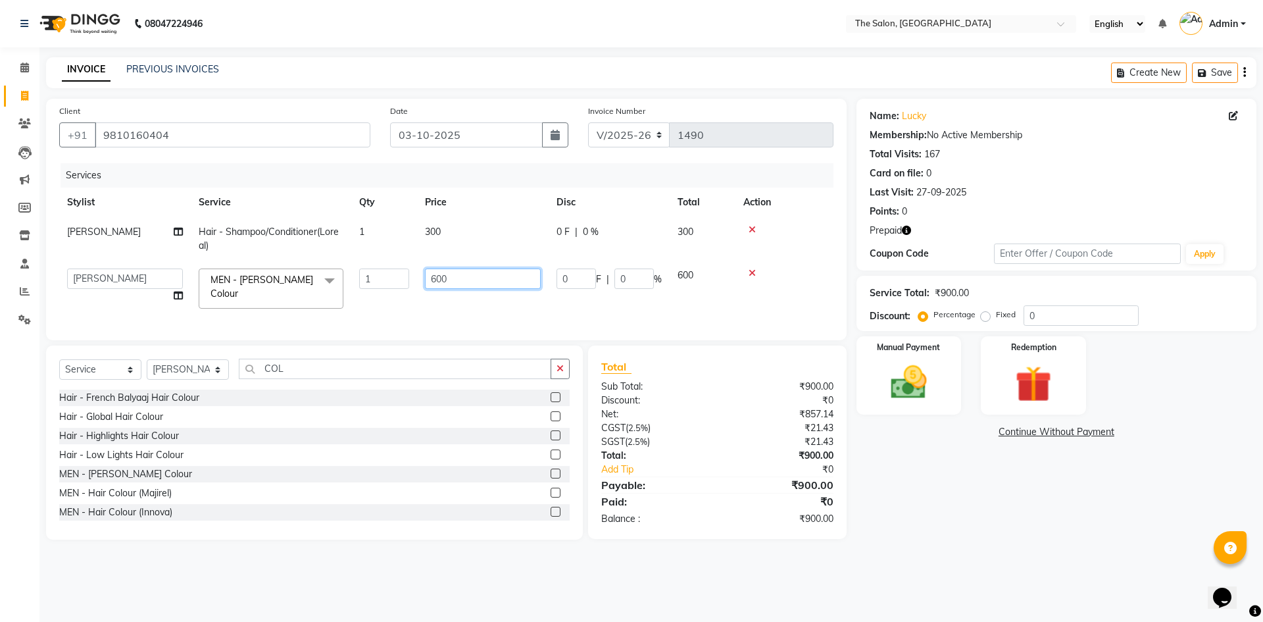
click at [441, 273] on input "600" at bounding box center [483, 278] width 116 height 20
type input "200"
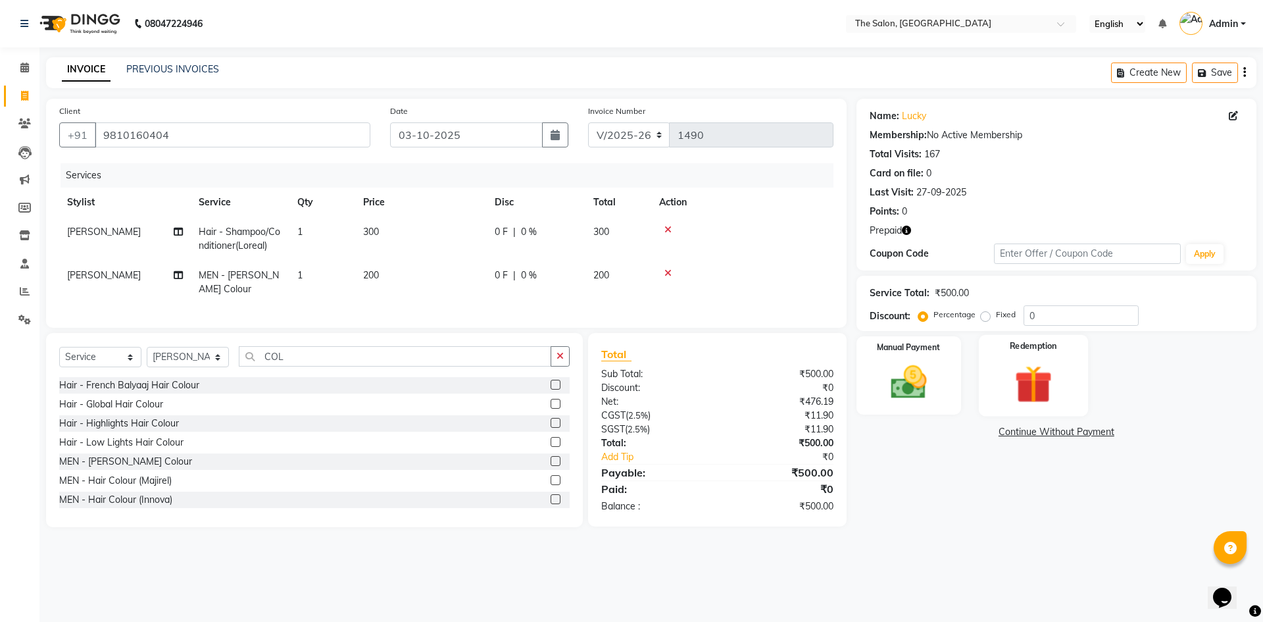
click at [1026, 377] on img at bounding box center [1033, 384] width 61 height 47
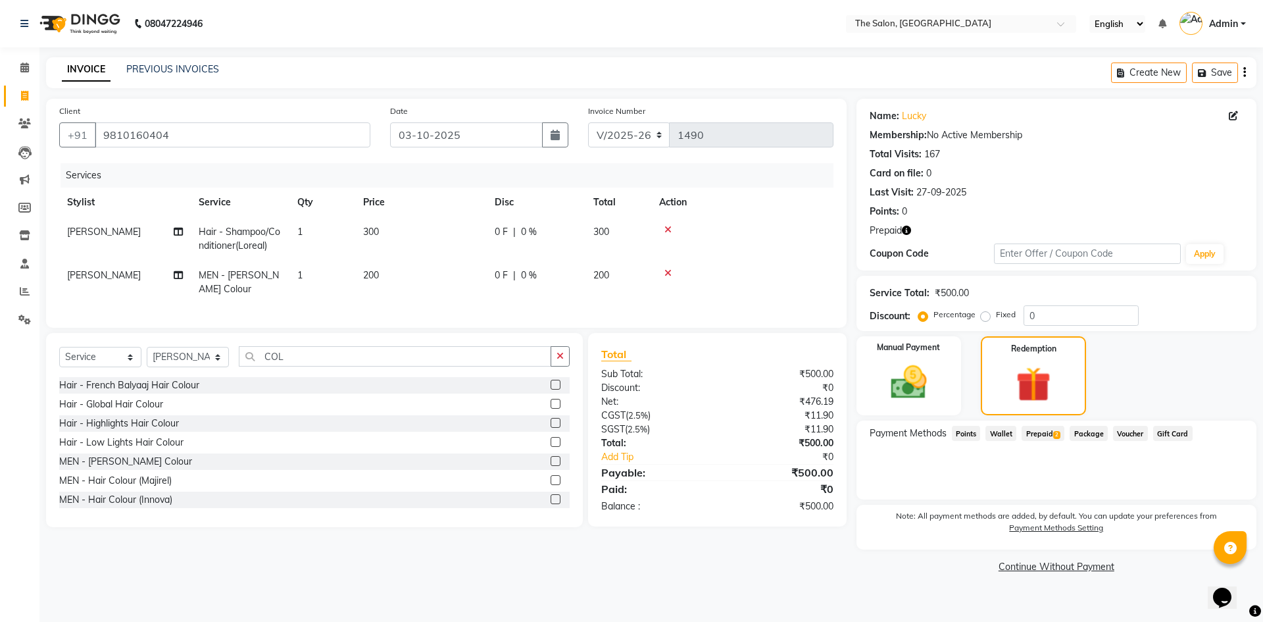
click at [1037, 437] on span "Prepaid 2" at bounding box center [1043, 433] width 43 height 15
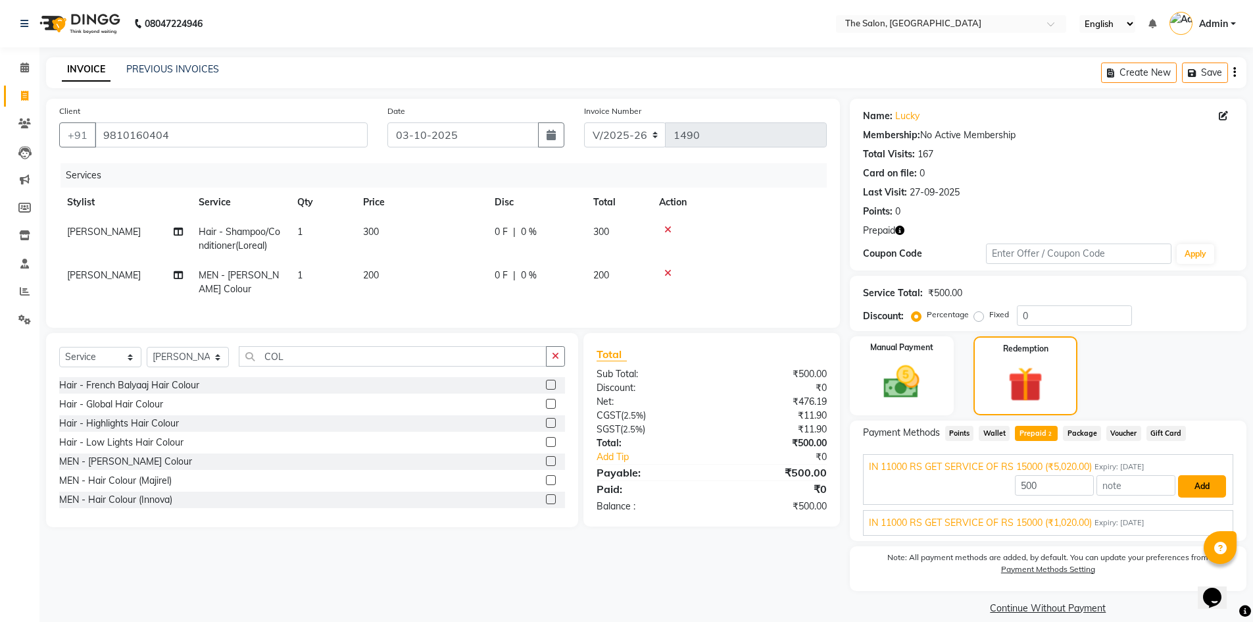
click at [1209, 488] on button "Add" at bounding box center [1202, 486] width 48 height 22
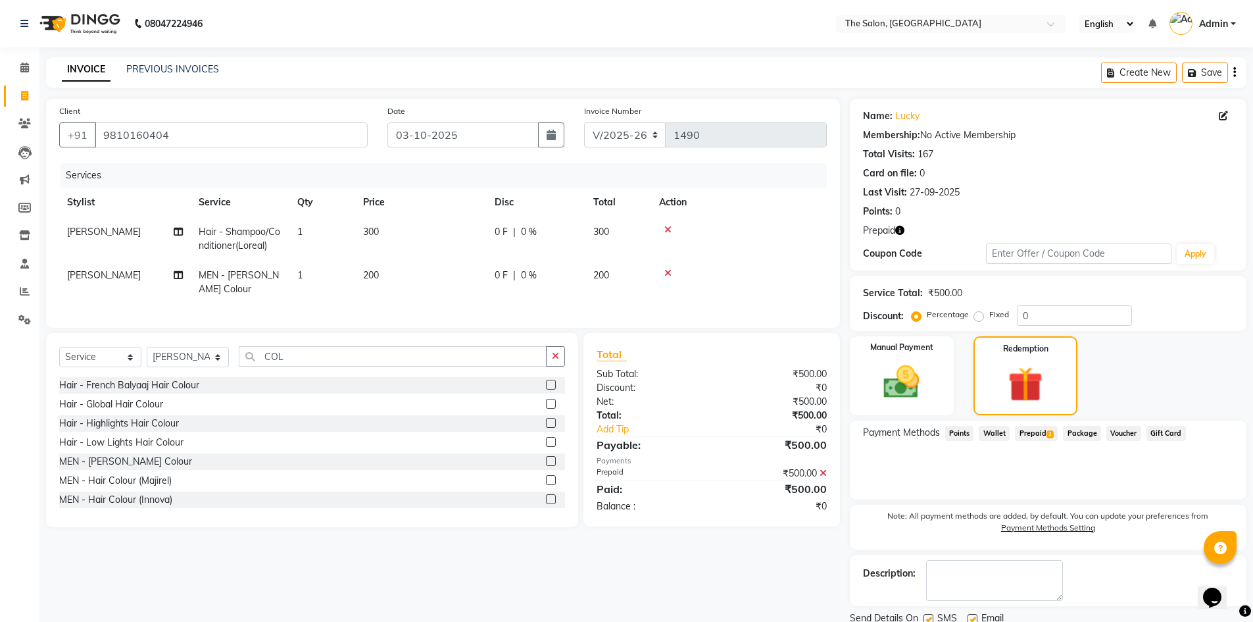
scroll to position [49, 0]
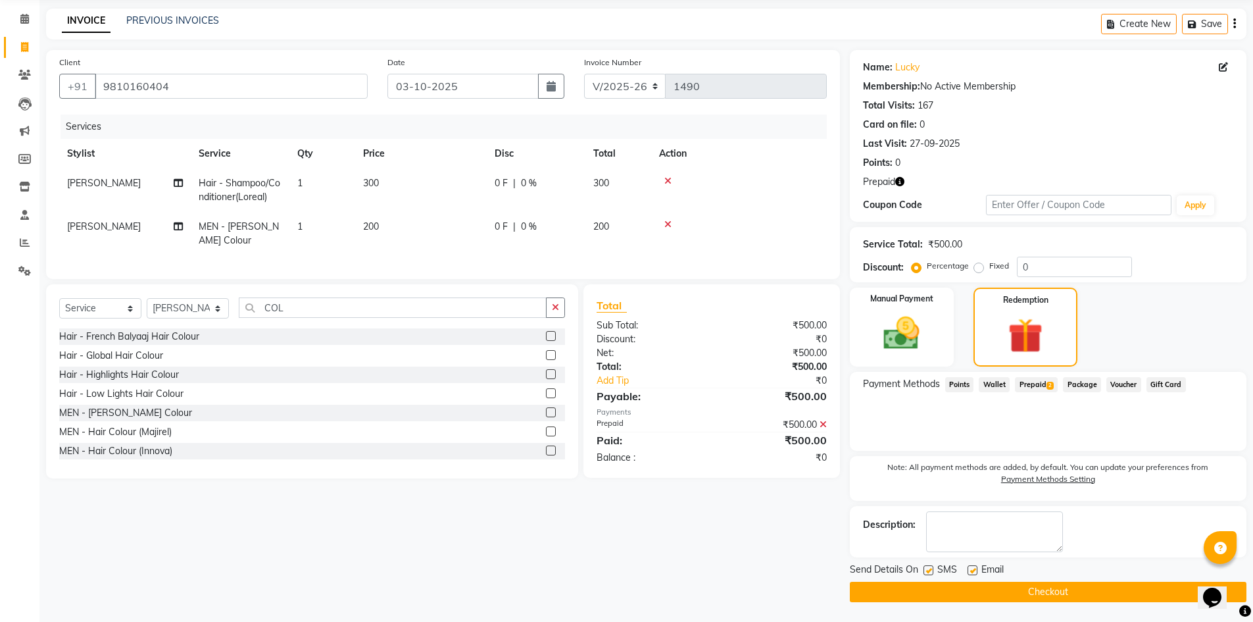
click at [980, 589] on button "Checkout" at bounding box center [1048, 592] width 397 height 20
